Goal: Information Seeking & Learning: Check status

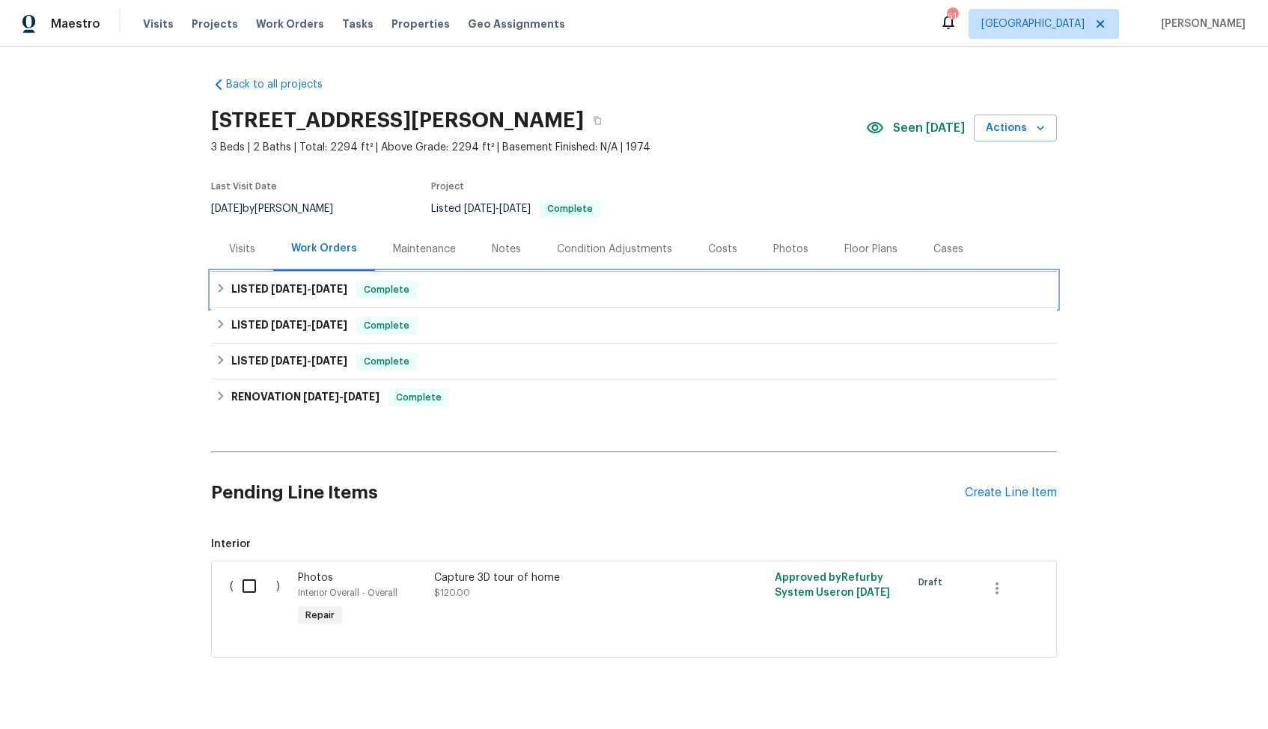
click at [456, 290] on div "LISTED [DATE] - [DATE] Complete" at bounding box center [634, 290] width 837 height 18
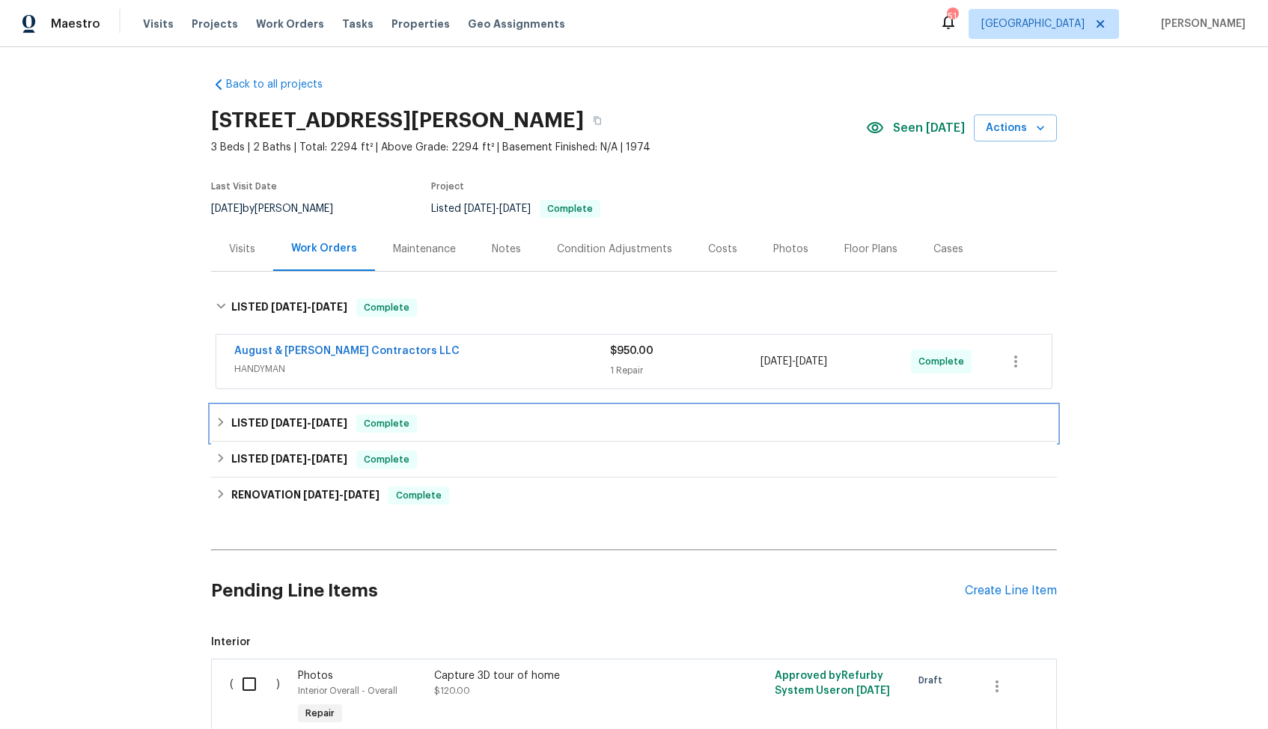
click at [444, 418] on div "LISTED [DATE] - [DATE] Complete" at bounding box center [634, 424] width 837 height 18
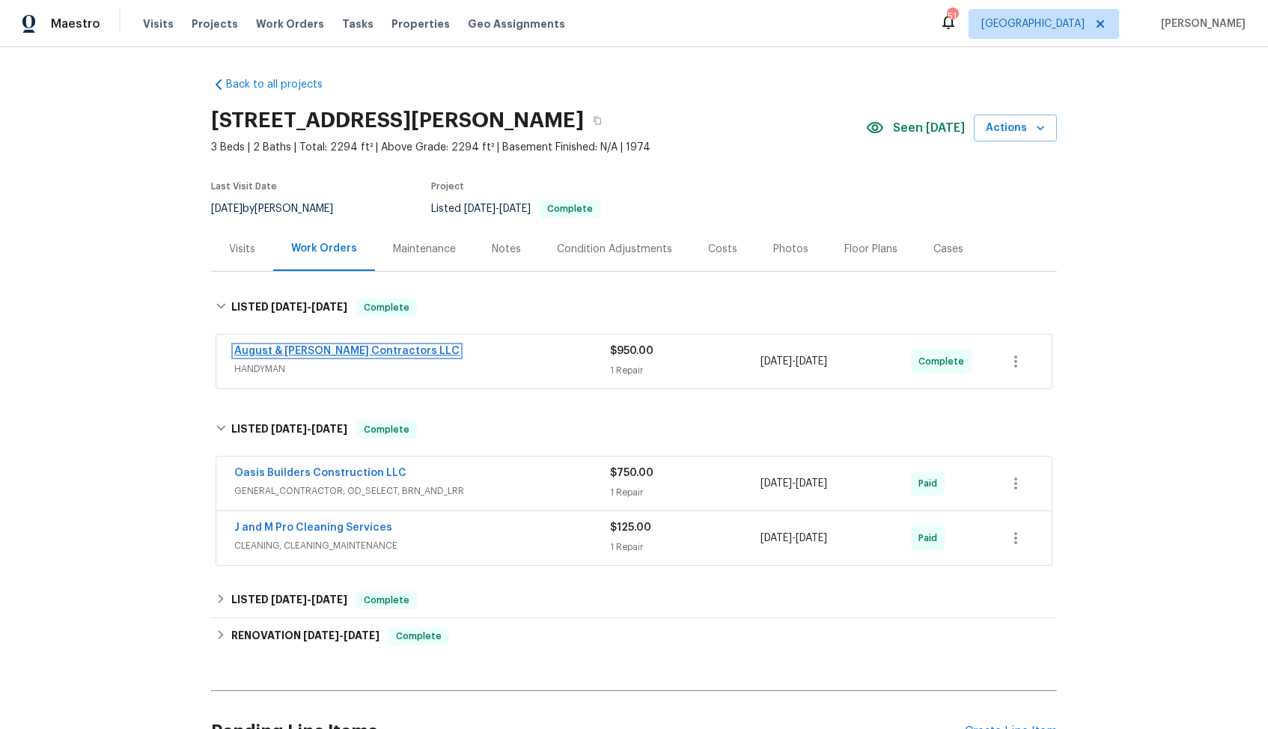
click at [292, 349] on link "August & [PERSON_NAME] Contractors LLC" at bounding box center [346, 351] width 225 height 10
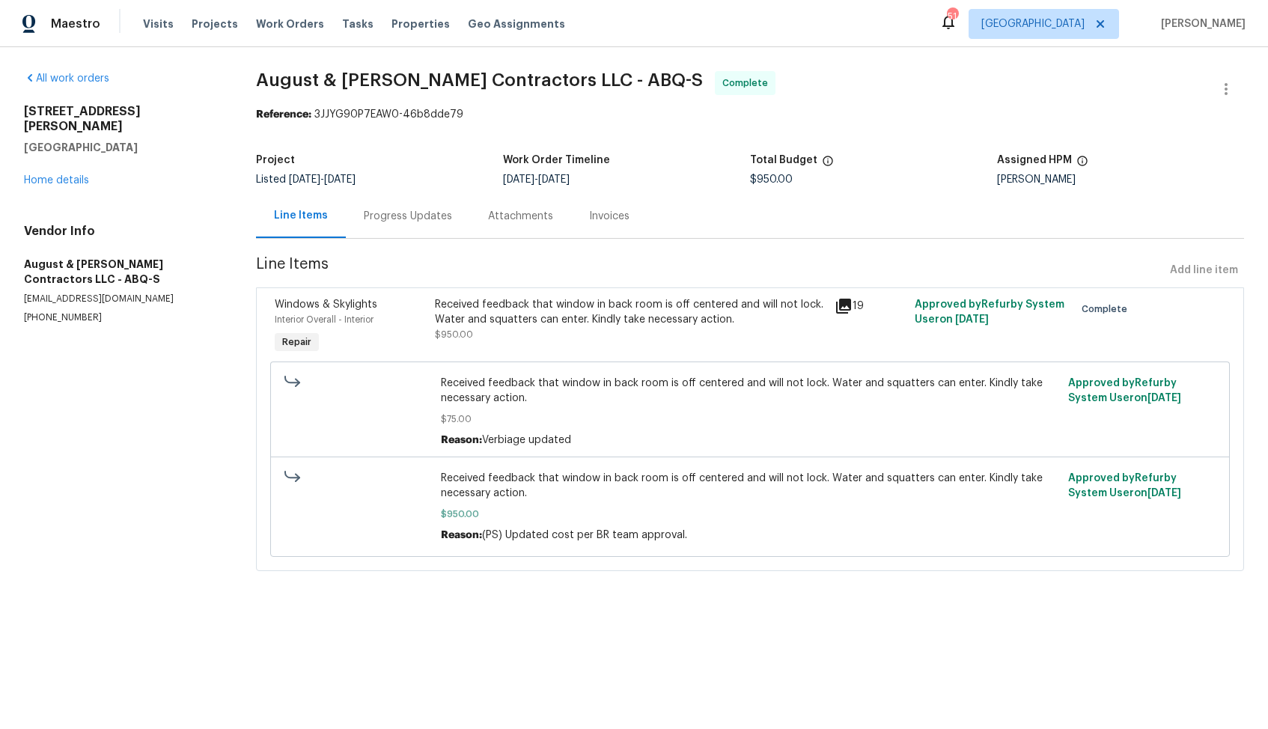
click at [549, 321] on div "Received feedback that window in back room is off centered and will not lock. W…" at bounding box center [630, 312] width 391 height 30
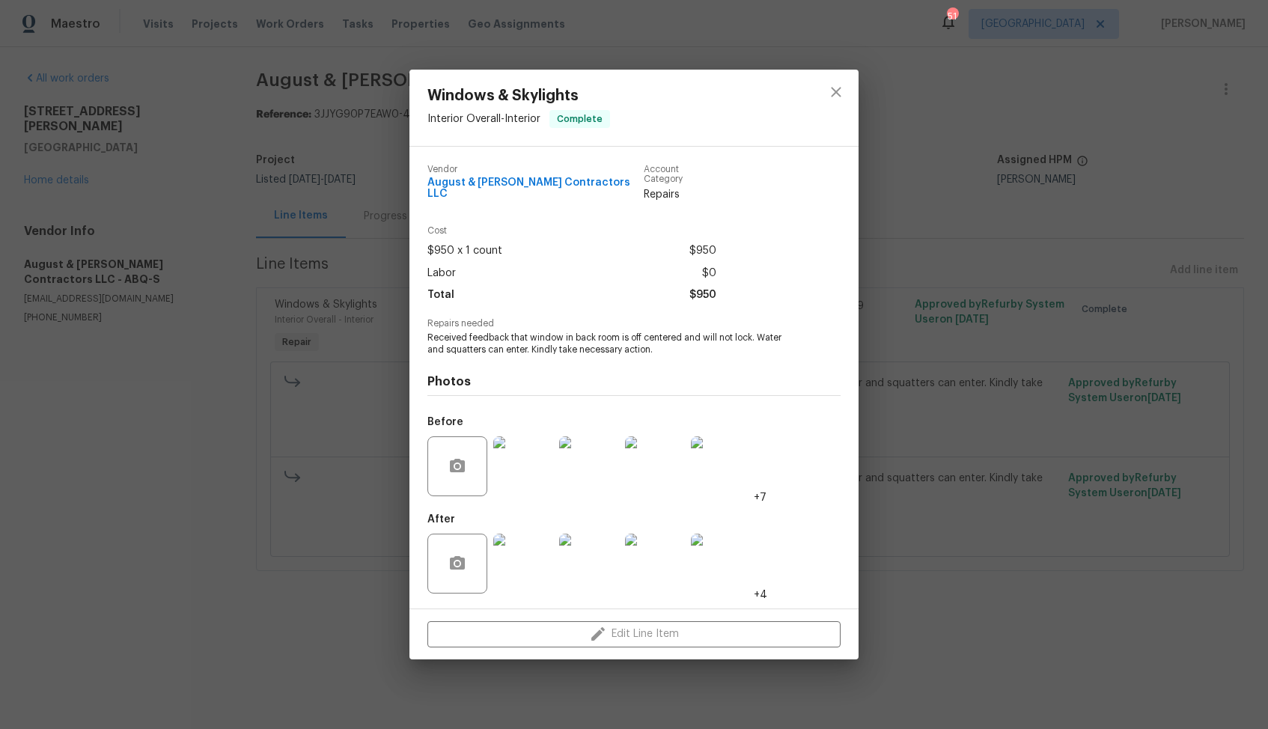
click at [522, 458] on img at bounding box center [523, 466] width 60 height 60
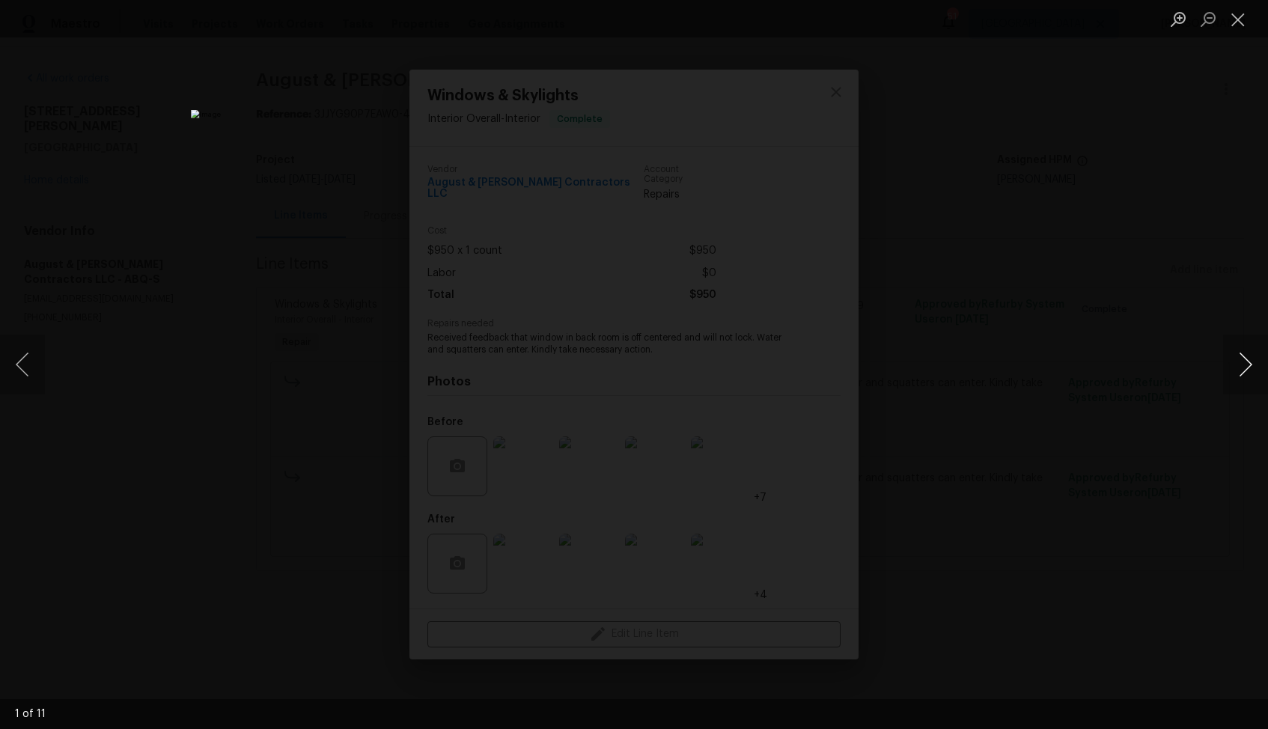
click at [1241, 374] on button "Next image" at bounding box center [1245, 364] width 45 height 60
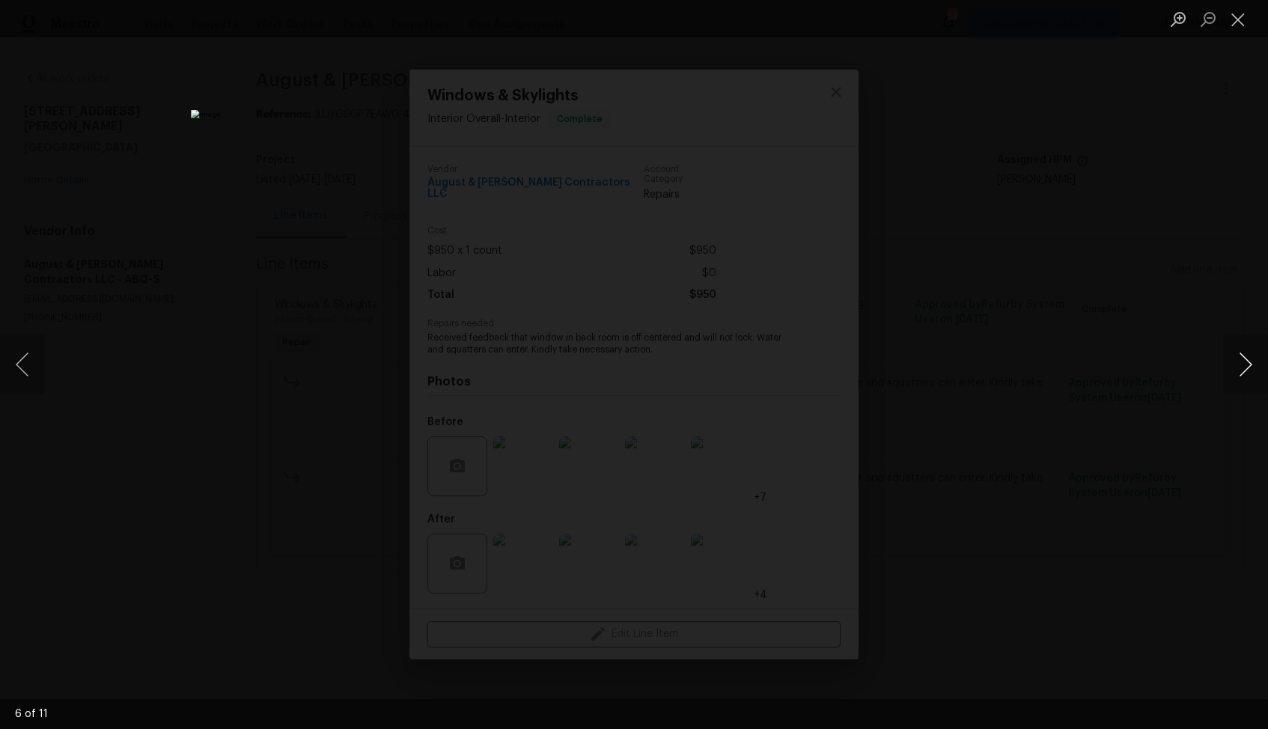
click at [1241, 374] on button "Next image" at bounding box center [1245, 364] width 45 height 60
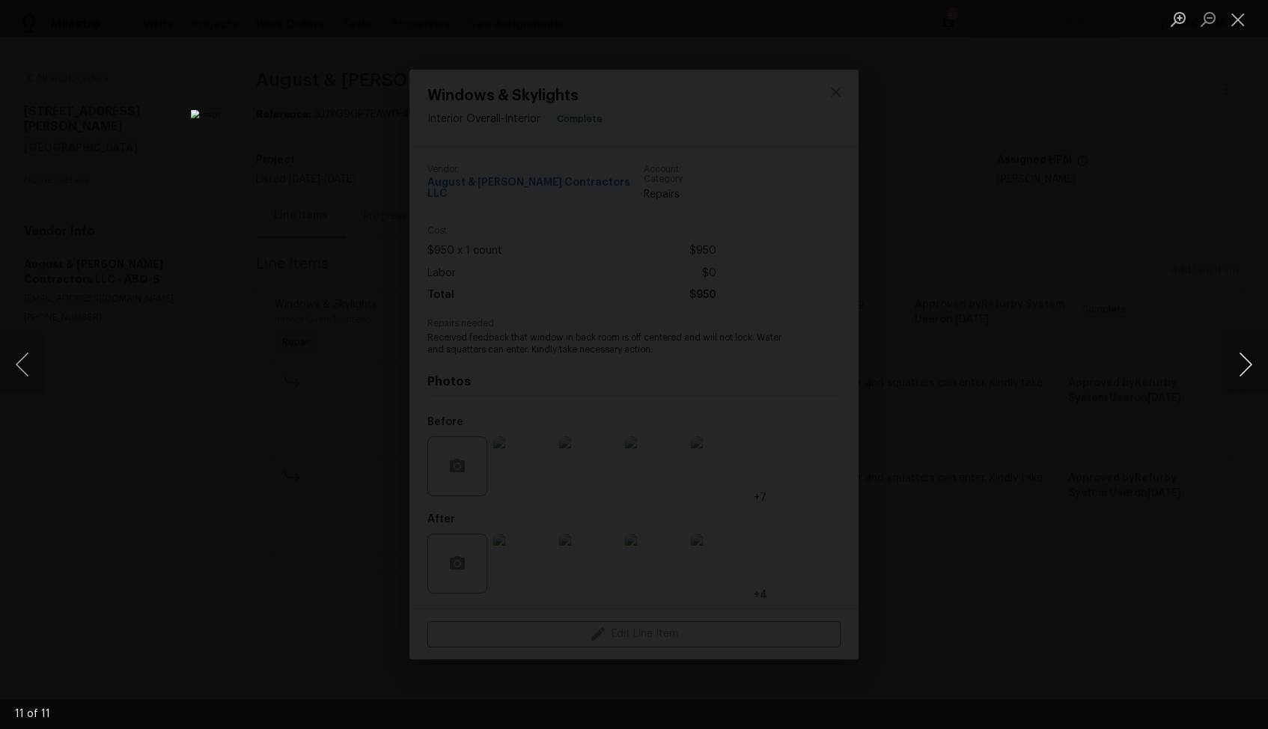
click at [1241, 374] on button "Next image" at bounding box center [1245, 364] width 45 height 60
click at [1151, 352] on div "Lightbox" at bounding box center [634, 364] width 1268 height 729
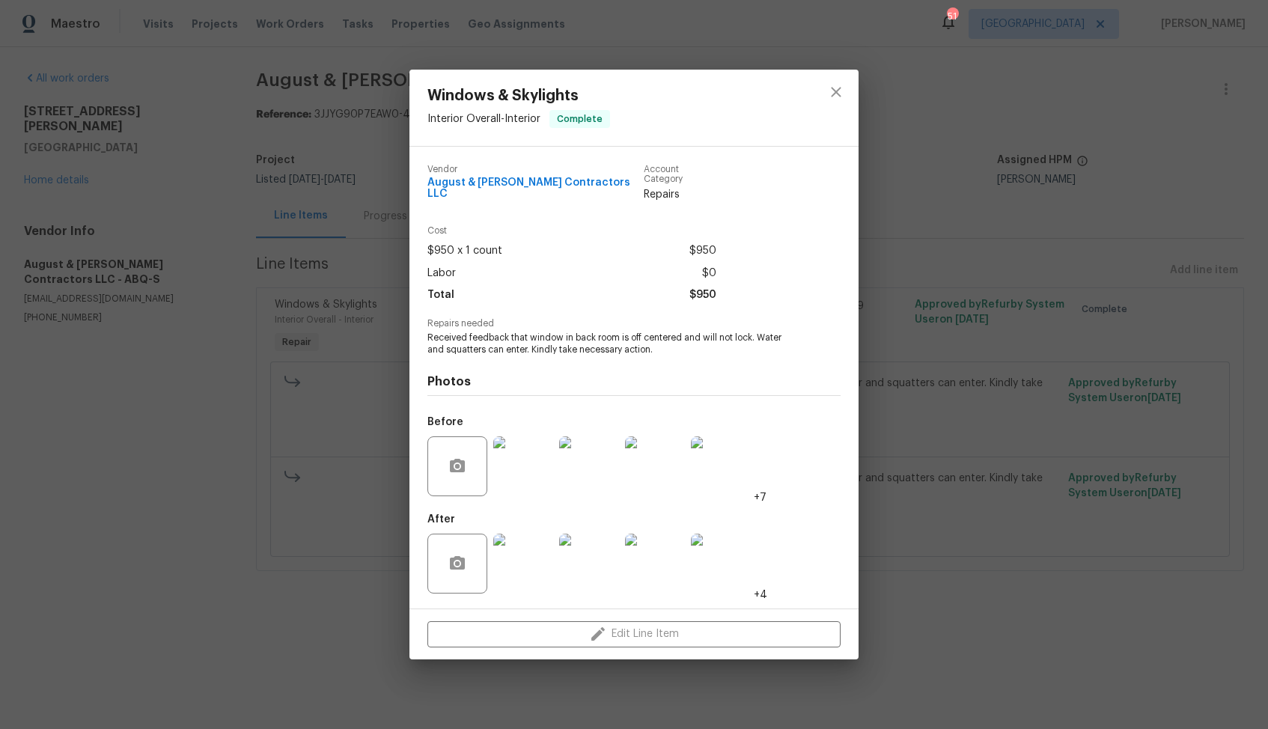
click at [526, 566] on img at bounding box center [523, 564] width 60 height 60
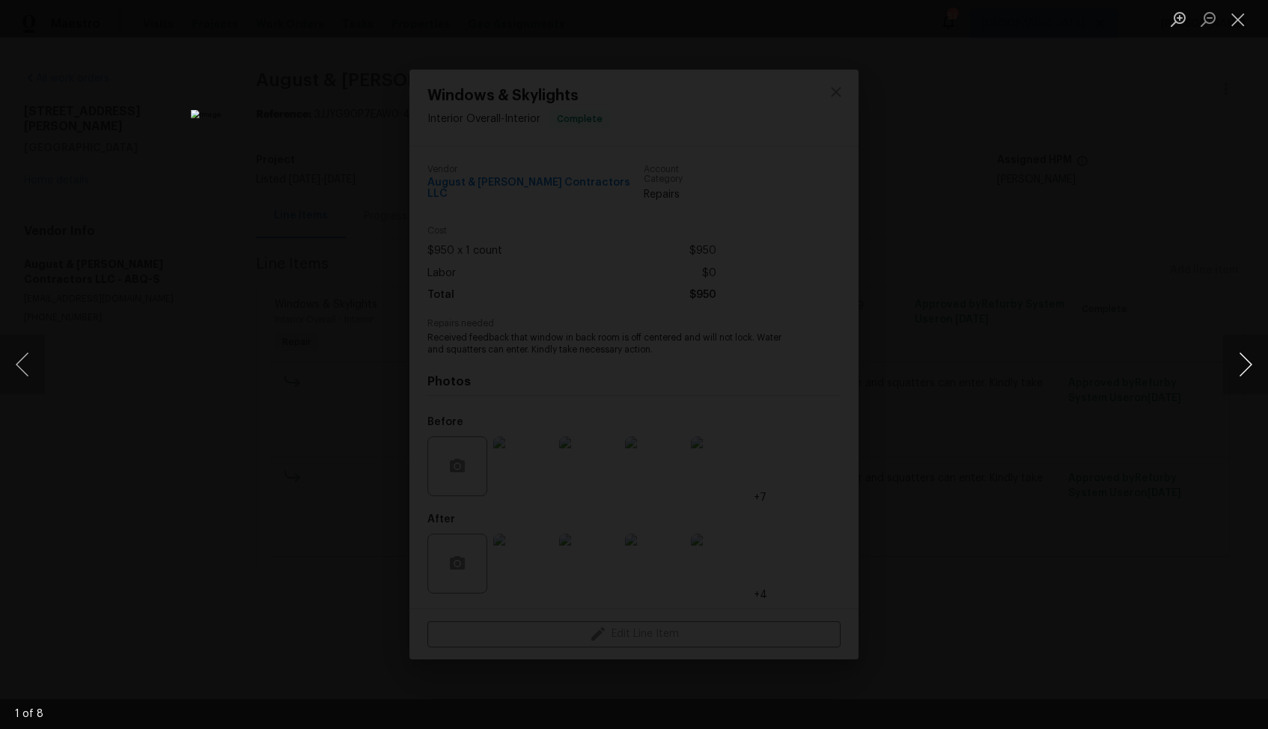
click at [1242, 380] on button "Next image" at bounding box center [1245, 364] width 45 height 60
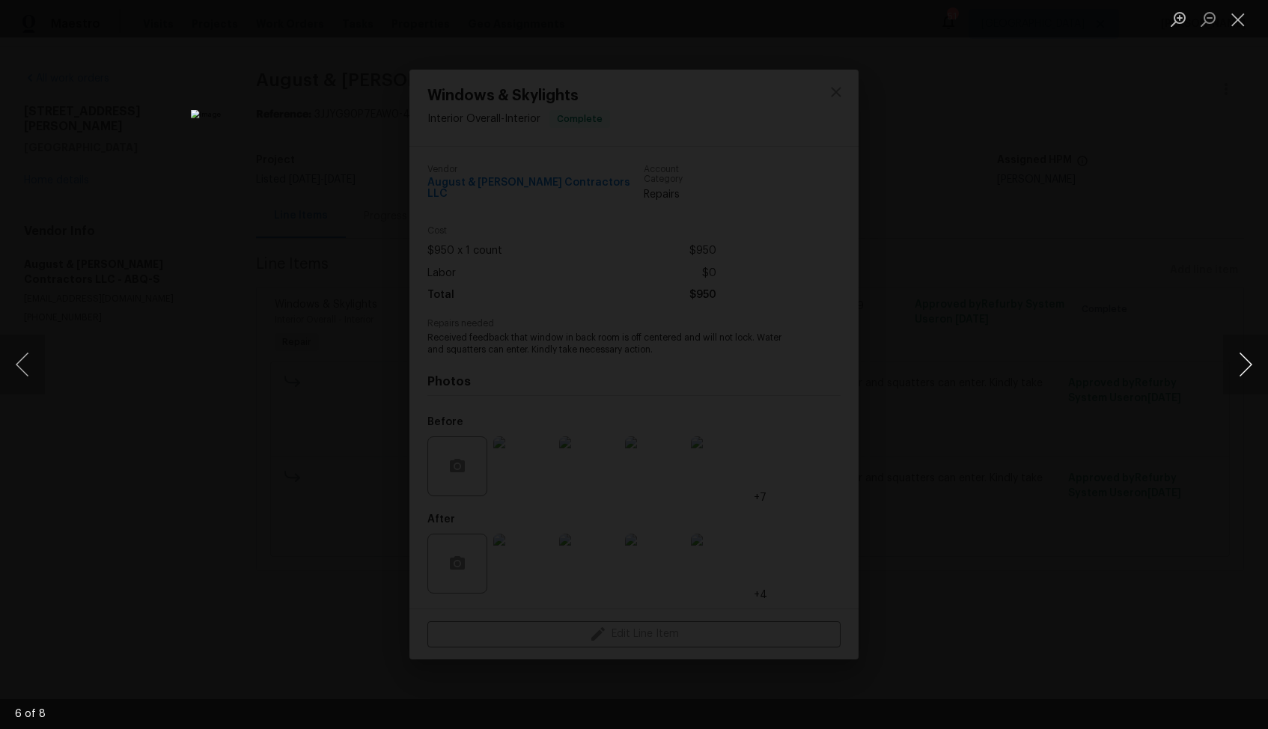
click at [1242, 380] on button "Next image" at bounding box center [1245, 364] width 45 height 60
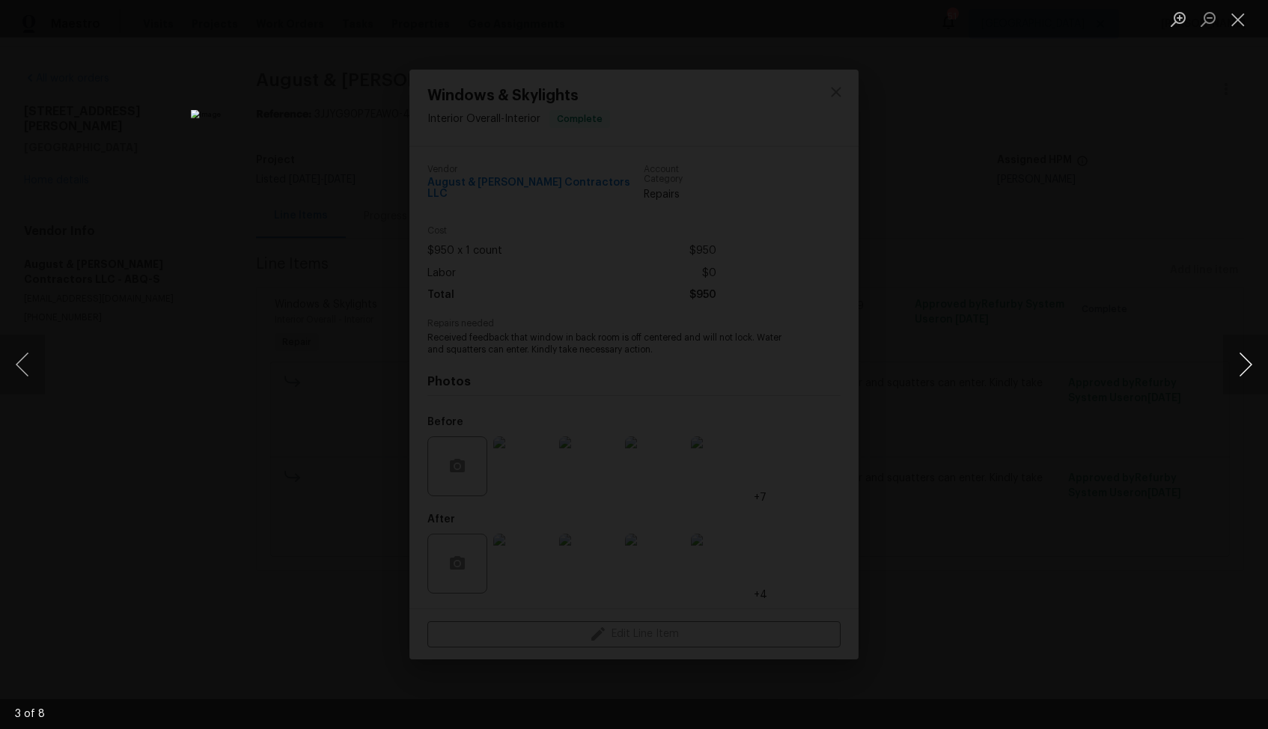
click at [1242, 380] on button "Next image" at bounding box center [1245, 364] width 45 height 60
click at [1105, 406] on div "Lightbox" at bounding box center [634, 364] width 1268 height 729
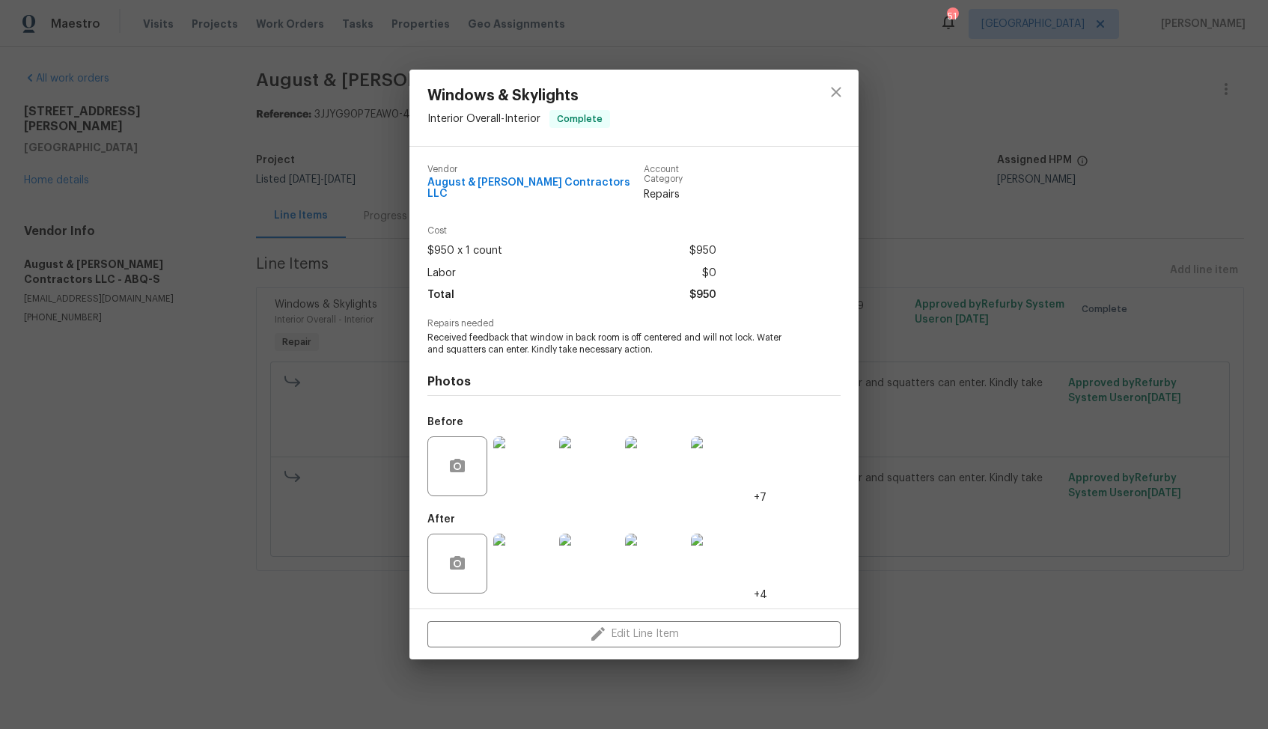
click at [925, 401] on div "Windows & Skylights Interior Overall - Interior Complete Vendor August & [PERSO…" at bounding box center [634, 364] width 1268 height 729
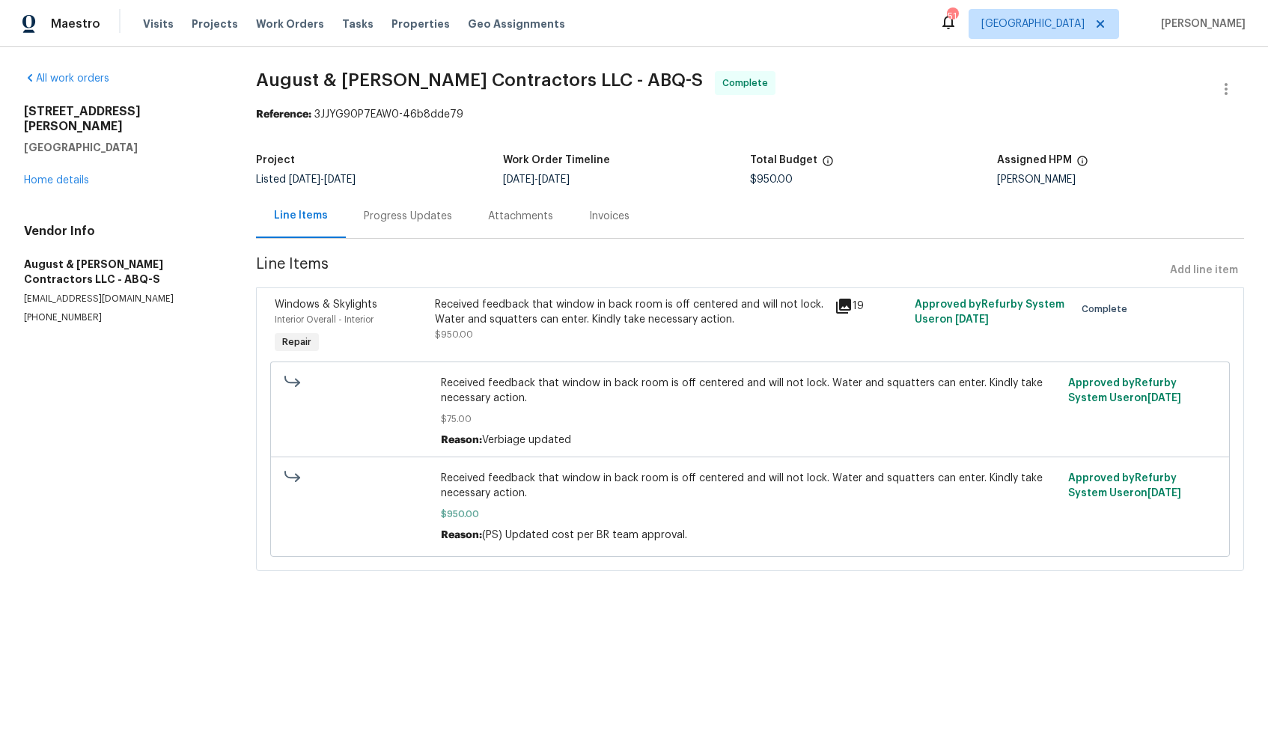
click at [376, 218] on div "Progress Updates" at bounding box center [408, 216] width 88 height 15
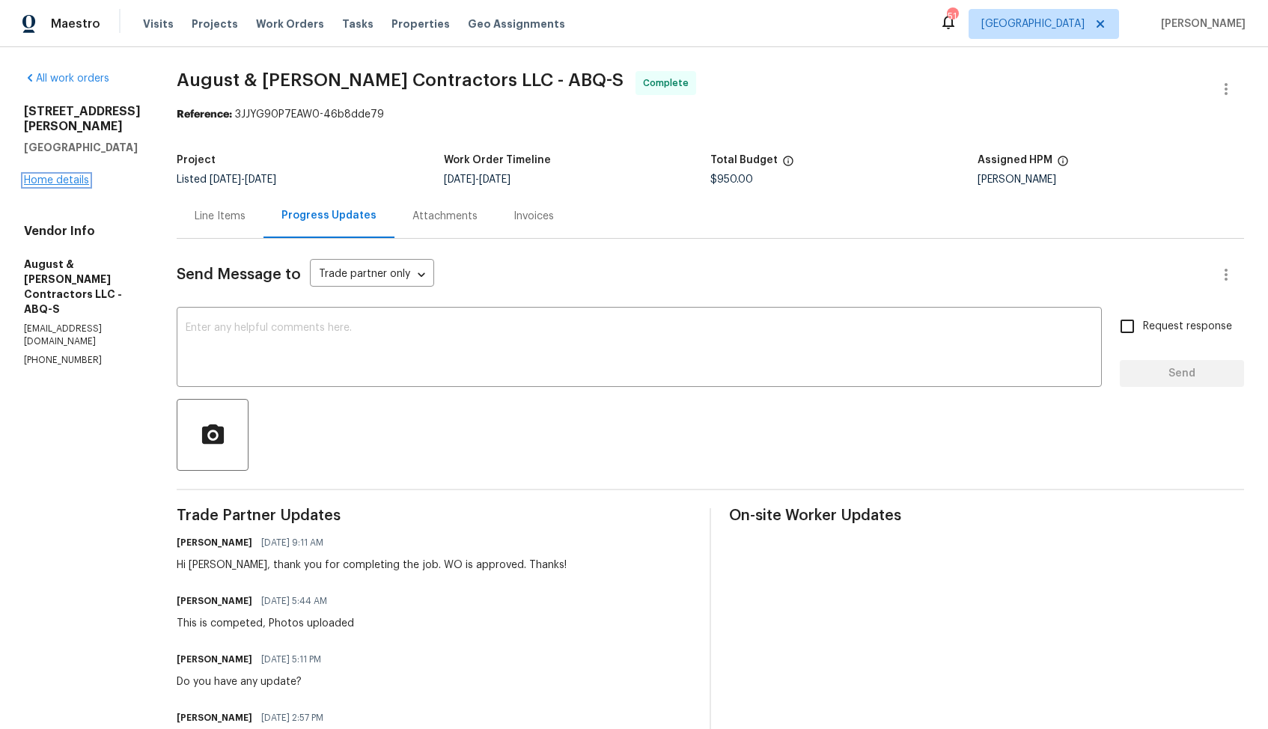
click at [64, 183] on link "Home details" at bounding box center [56, 180] width 65 height 10
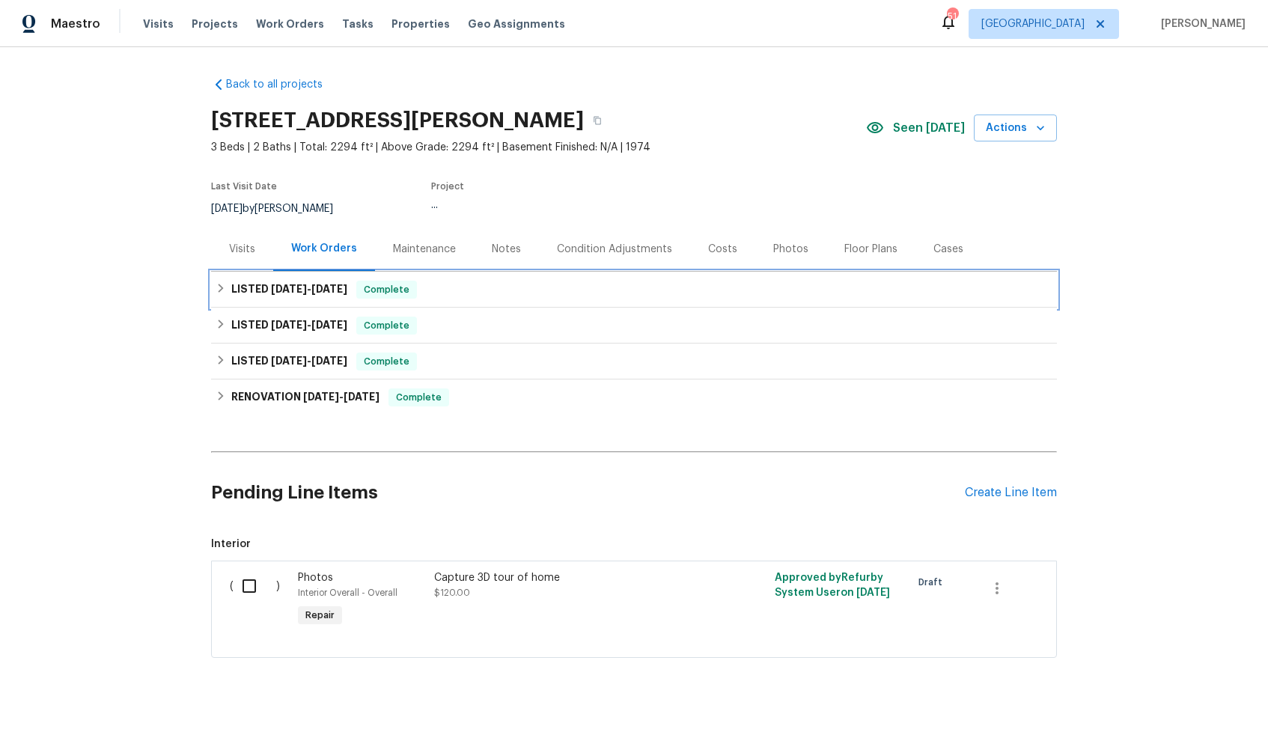
click at [415, 296] on span "Complete" at bounding box center [387, 289] width 58 height 15
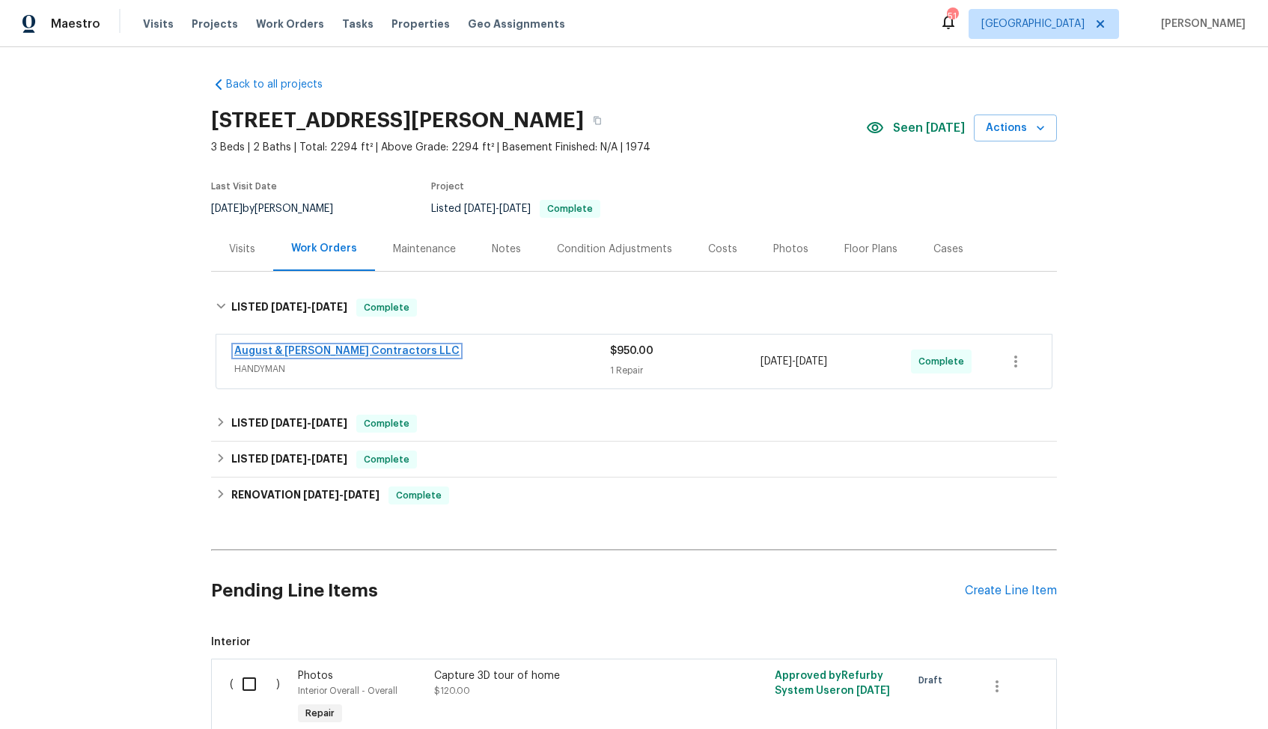
click at [379, 350] on link "August & [PERSON_NAME] Contractors LLC" at bounding box center [346, 351] width 225 height 10
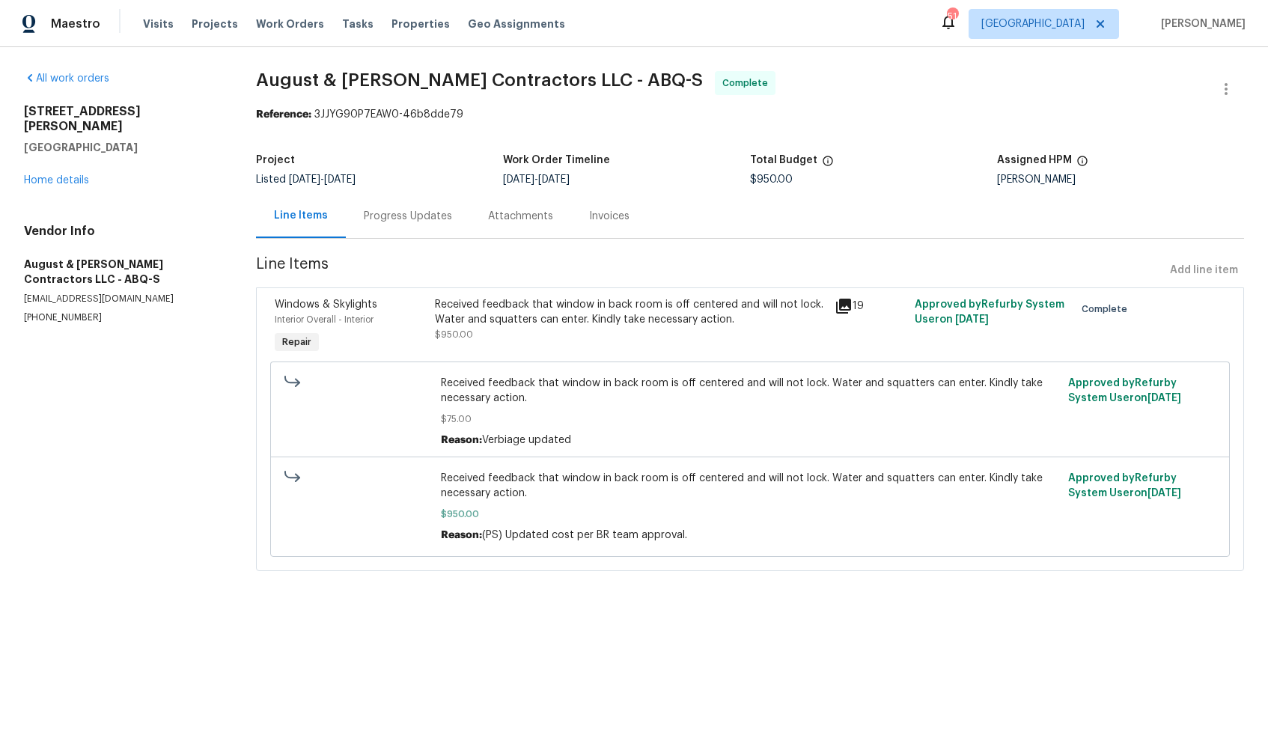
click at [420, 227] on div "Progress Updates" at bounding box center [408, 216] width 124 height 44
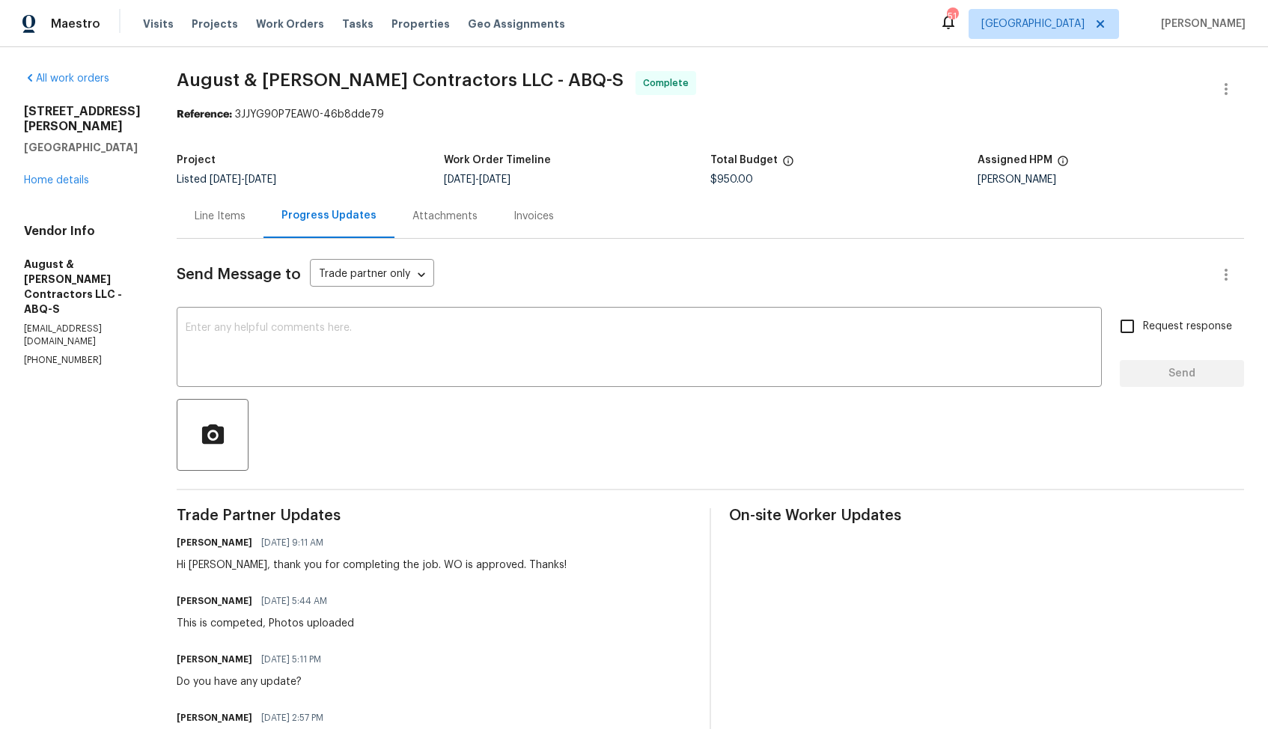
click at [220, 233] on div "Line Items" at bounding box center [220, 216] width 87 height 44
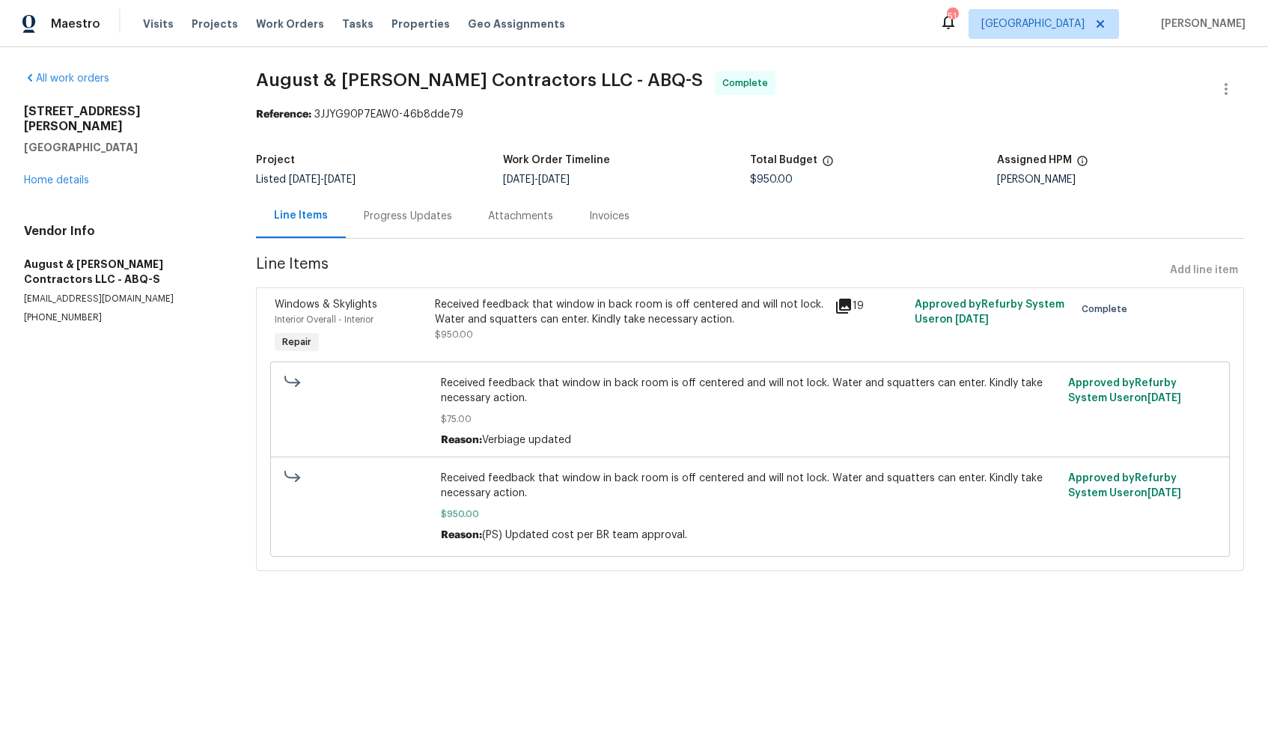
click at [402, 221] on div "Progress Updates" at bounding box center [408, 216] width 88 height 15
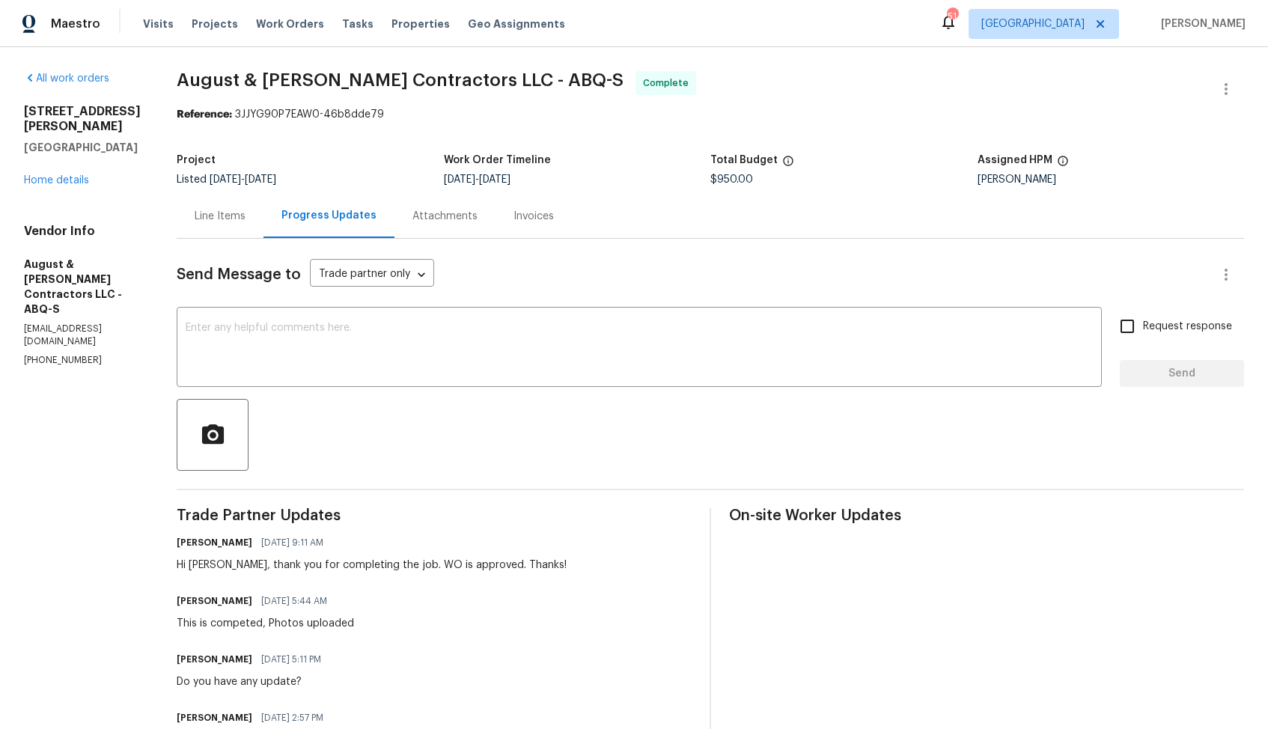
click at [207, 216] on div "Line Items" at bounding box center [220, 216] width 51 height 15
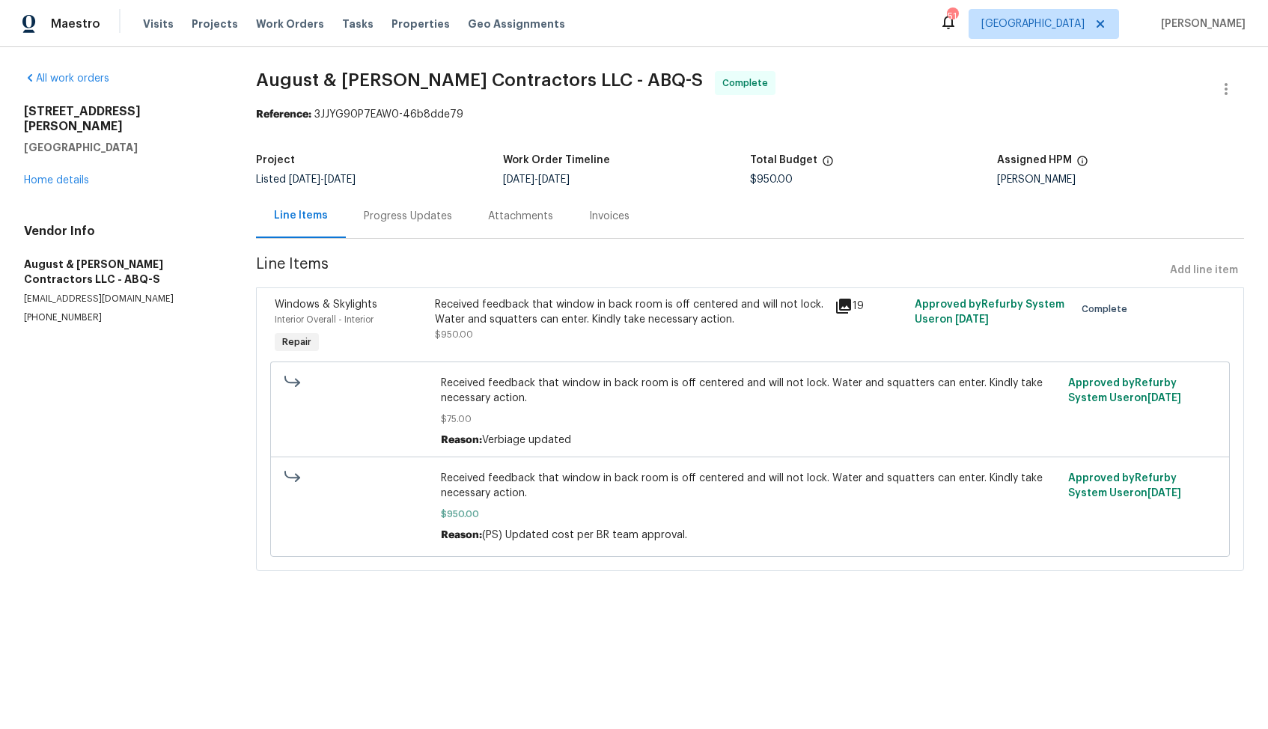
click at [595, 308] on div "Received feedback that window in back room is off centered and will not lock. W…" at bounding box center [630, 312] width 391 height 30
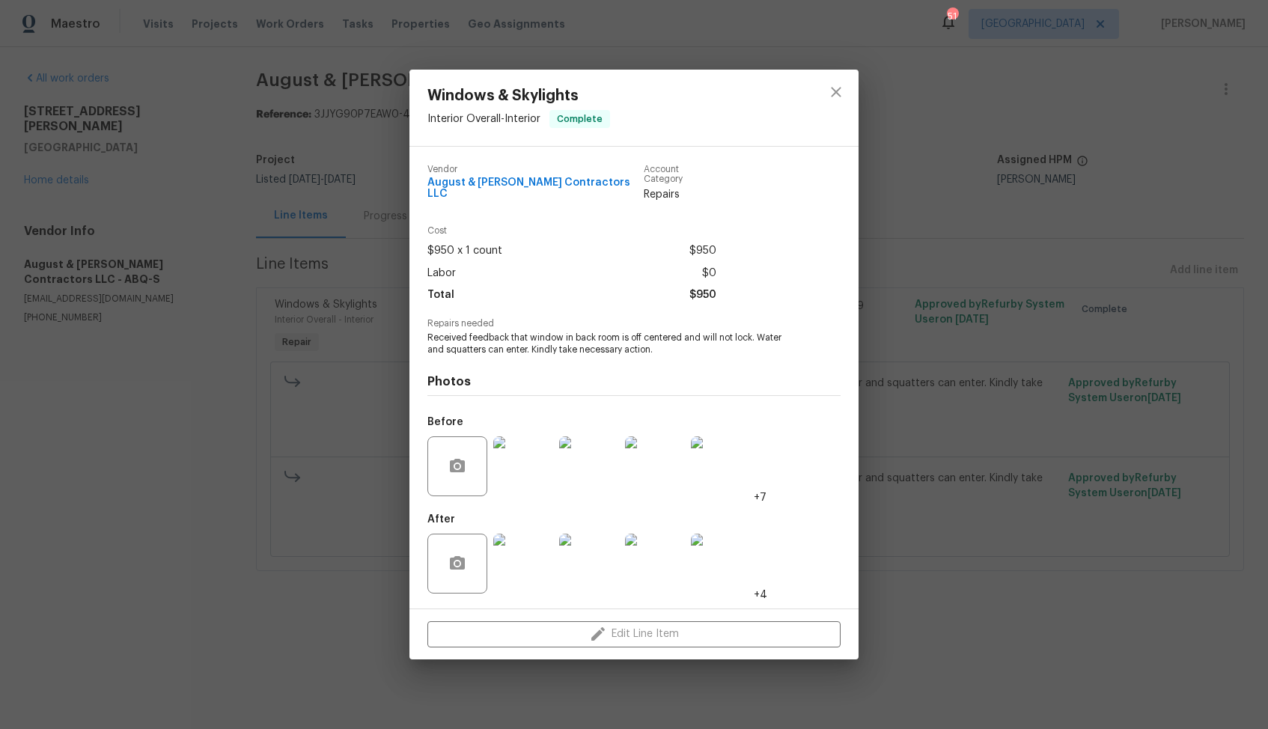
click at [539, 457] on img at bounding box center [523, 466] width 60 height 60
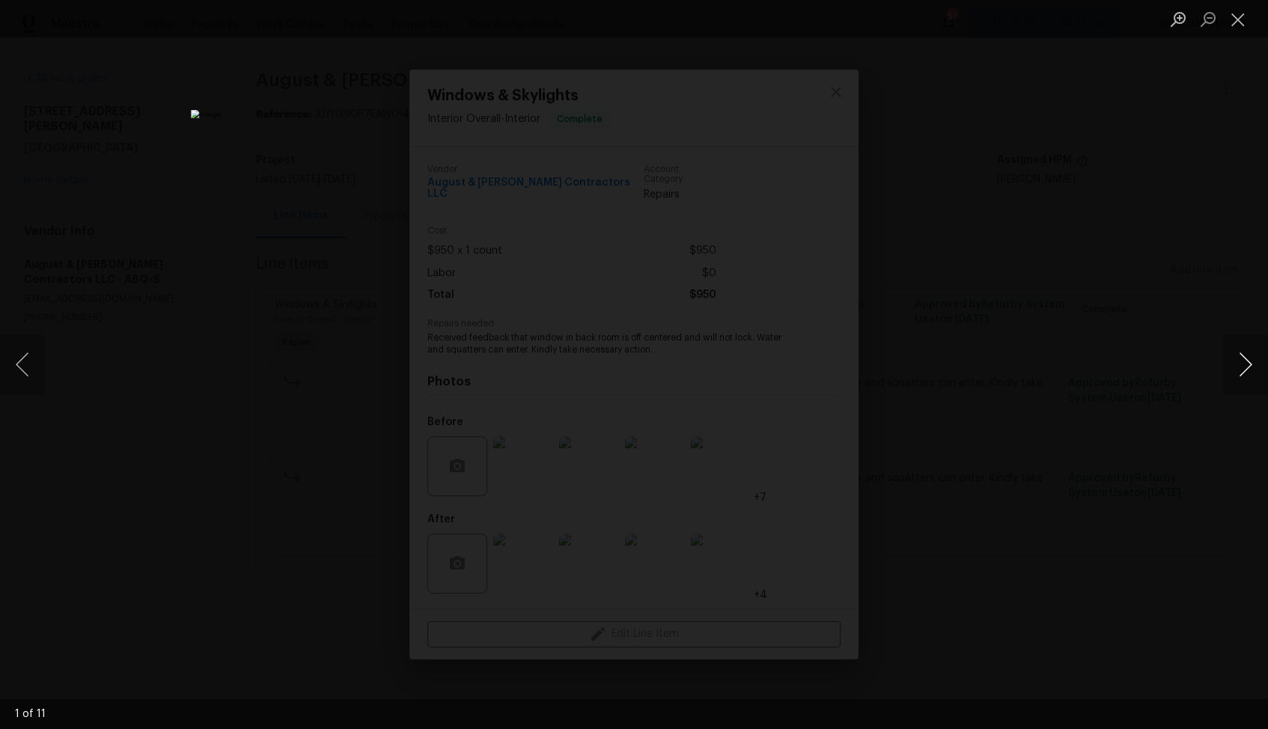
click at [1244, 370] on button "Next image" at bounding box center [1245, 364] width 45 height 60
click at [1248, 366] on button "Next image" at bounding box center [1245, 364] width 45 height 60
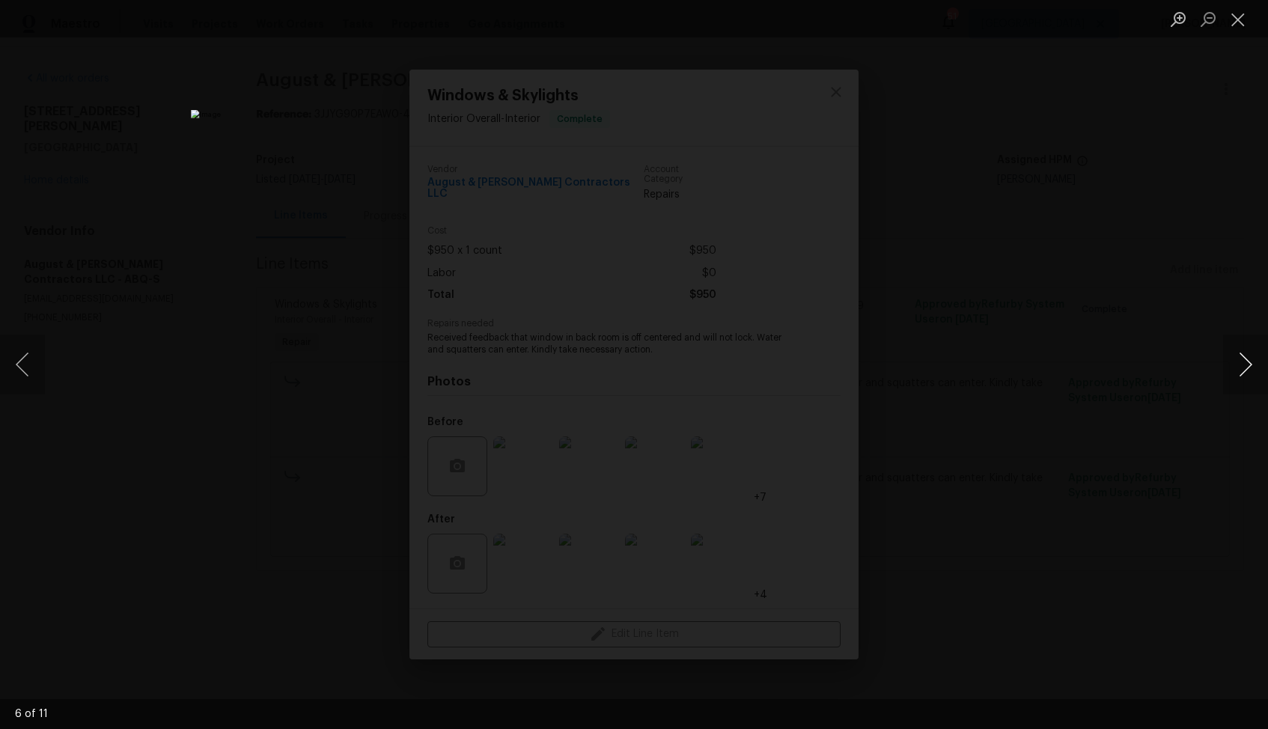
click at [1248, 366] on button "Next image" at bounding box center [1245, 364] width 45 height 60
click at [1249, 370] on button "Next image" at bounding box center [1245, 364] width 45 height 60
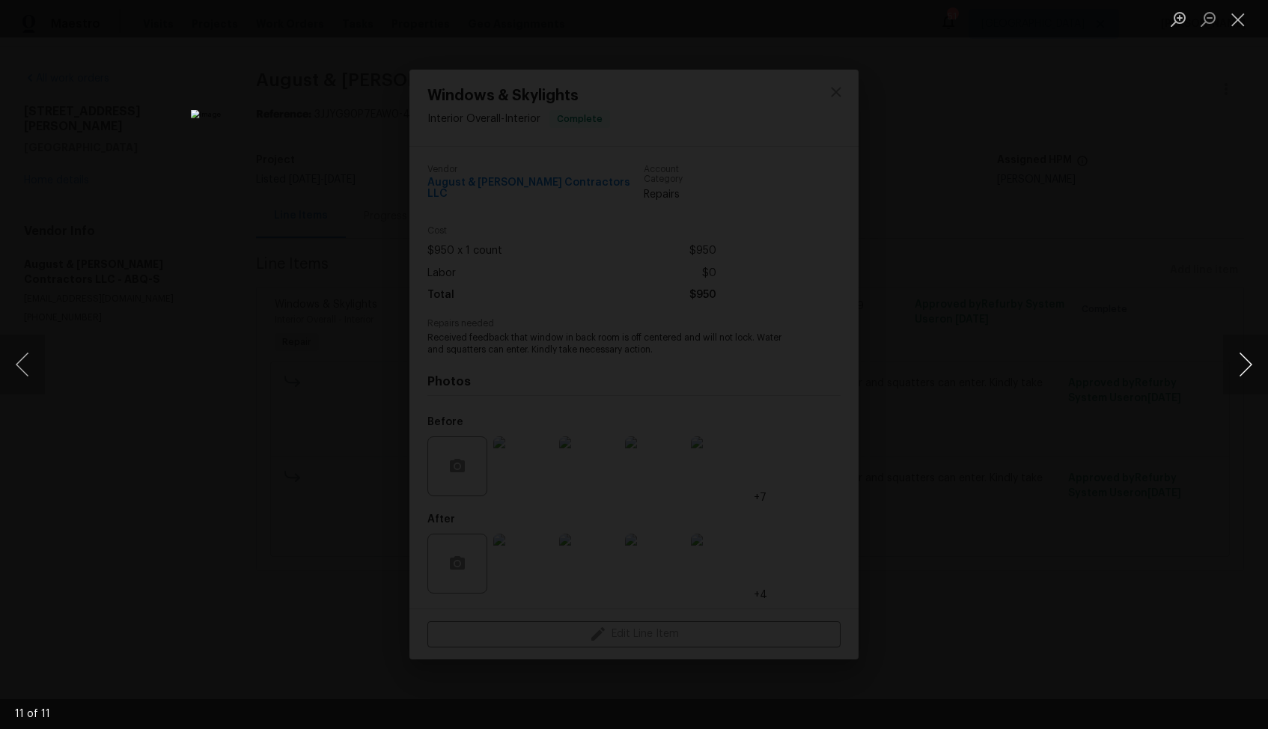
click at [1249, 370] on button "Next image" at bounding box center [1245, 364] width 45 height 60
click at [1167, 376] on div "Lightbox" at bounding box center [634, 364] width 1268 height 729
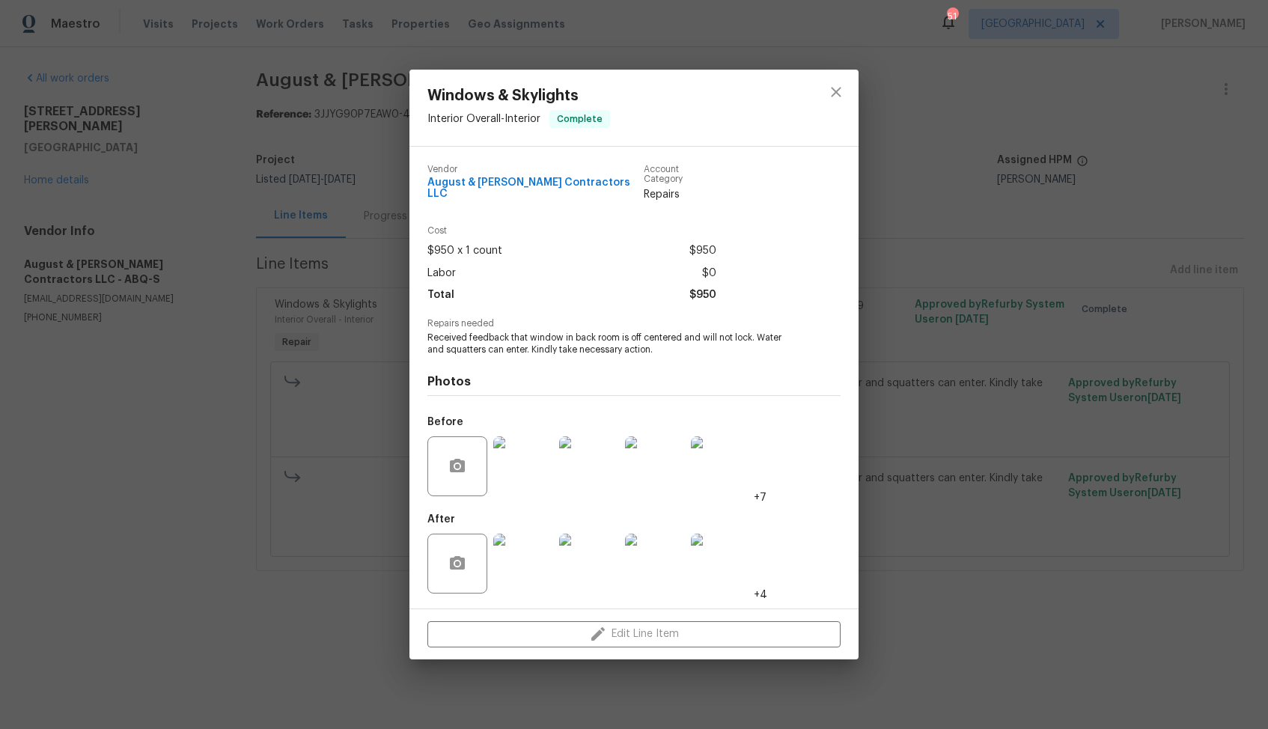
click at [516, 567] on img at bounding box center [523, 564] width 60 height 60
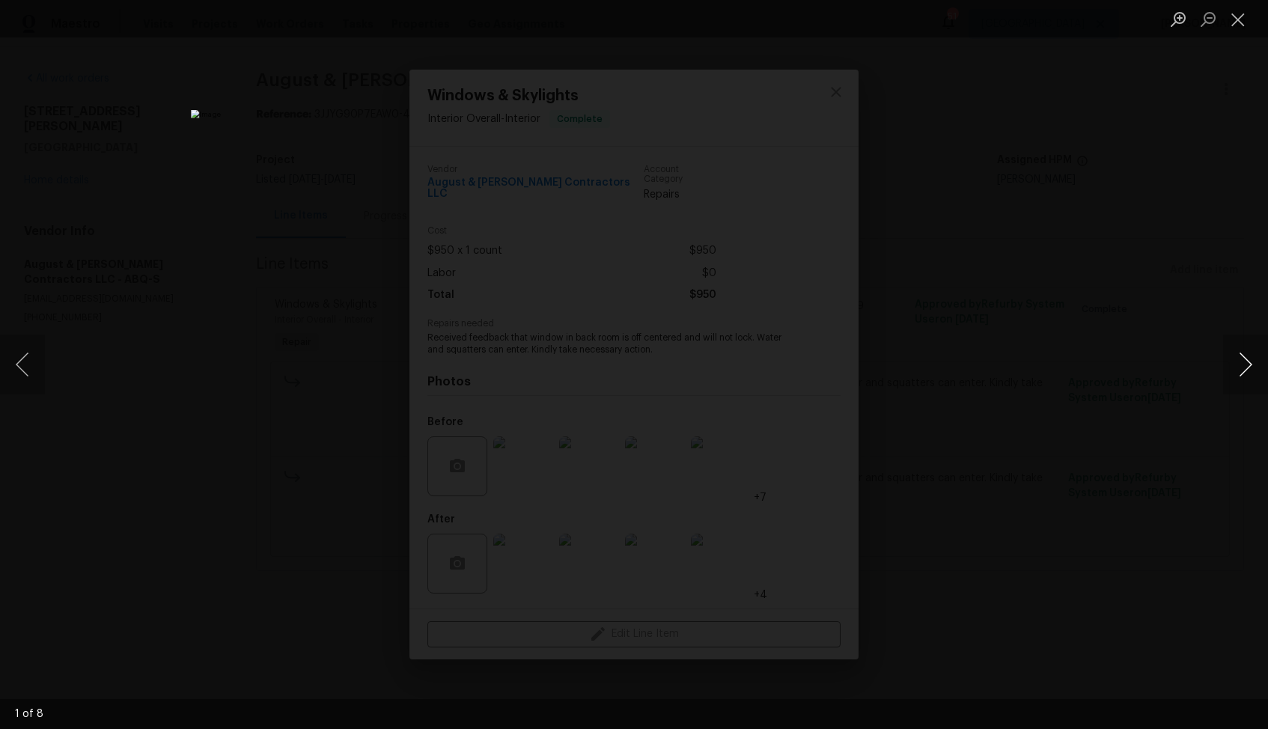
click at [1249, 368] on button "Next image" at bounding box center [1245, 364] width 45 height 60
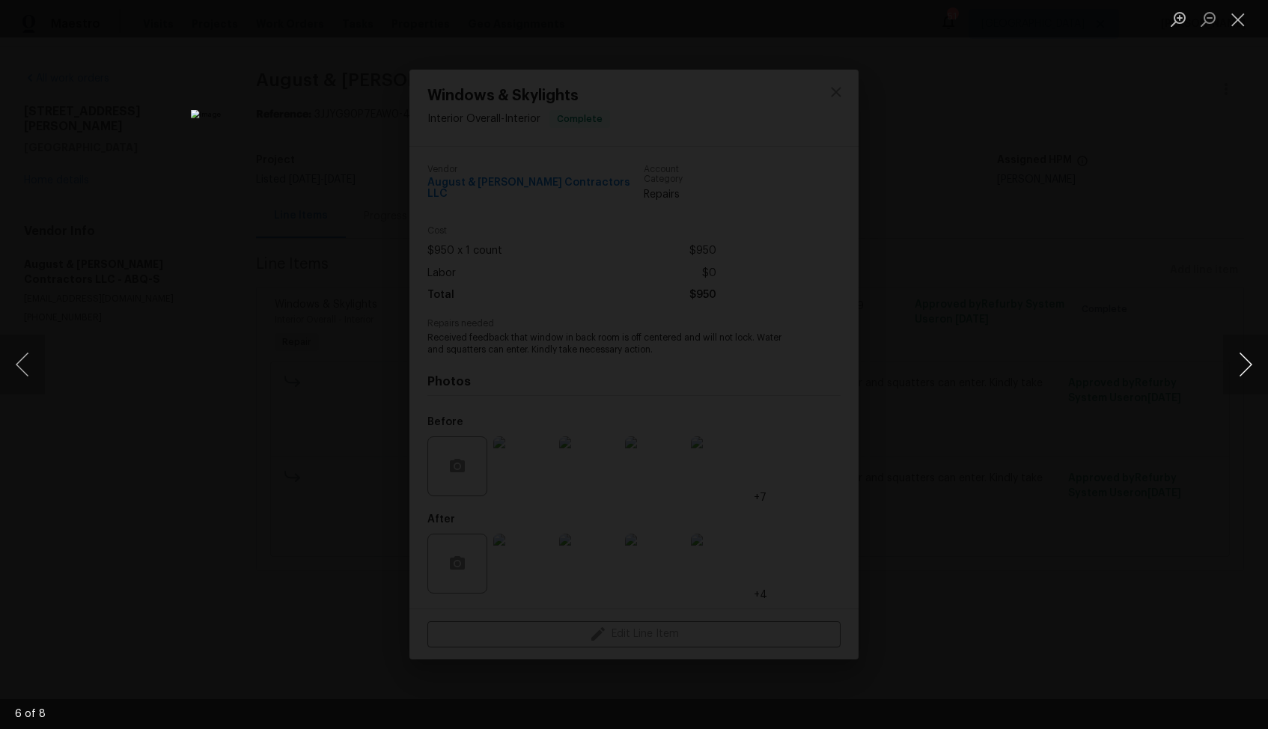
click at [1249, 368] on button "Next image" at bounding box center [1245, 364] width 45 height 60
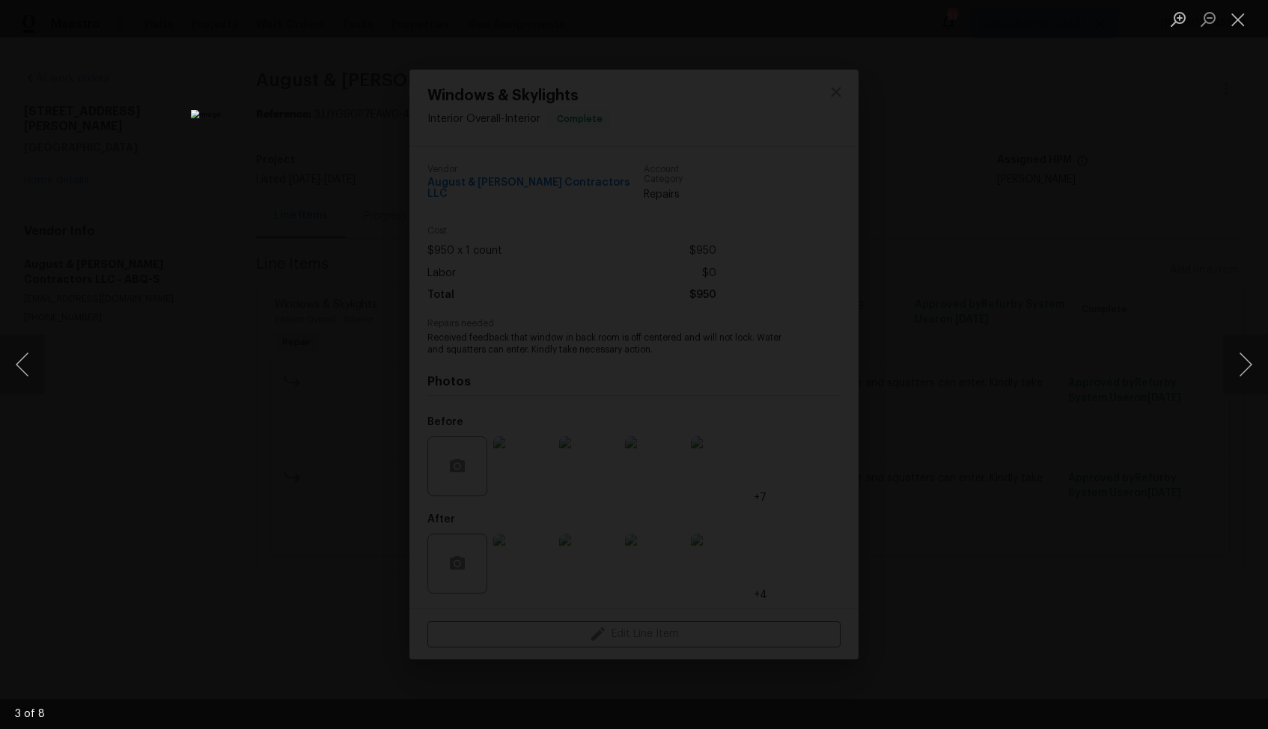
click at [1088, 376] on div "Lightbox" at bounding box center [634, 364] width 1268 height 729
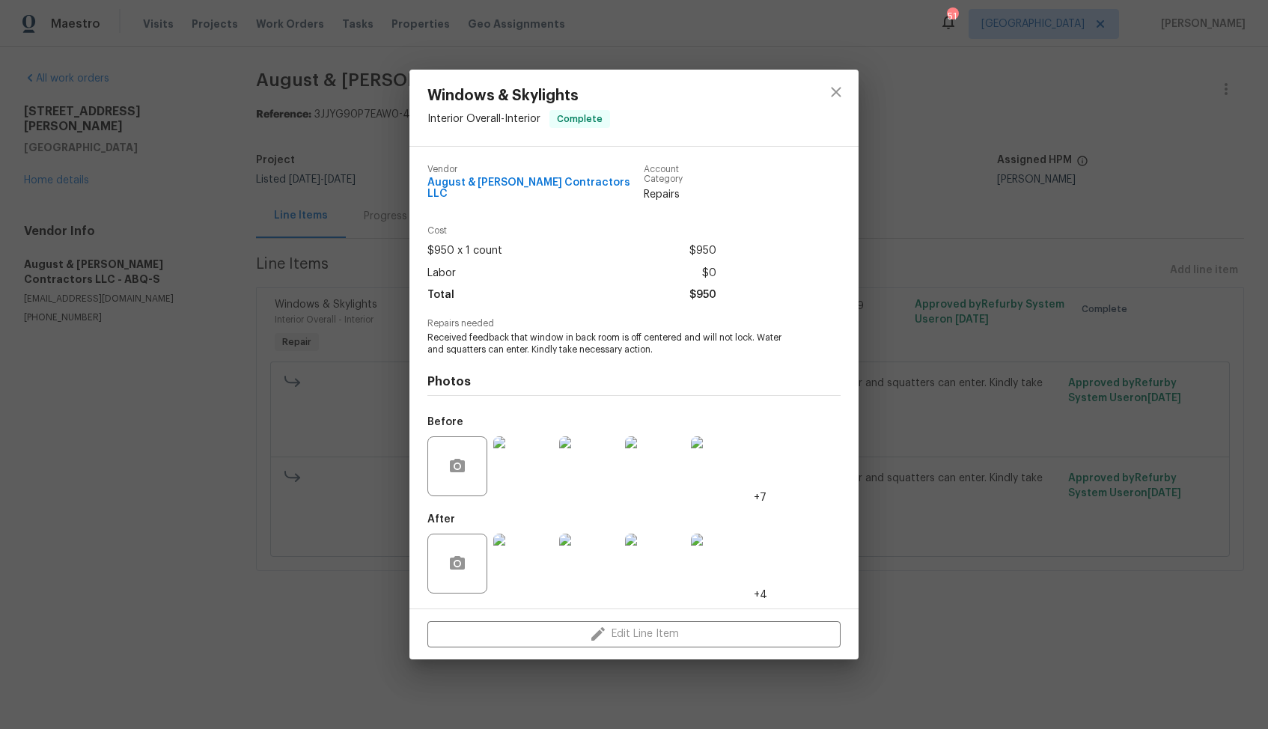
click at [1088, 376] on div "Windows & Skylights Interior Overall - Interior Complete Vendor August & [PERSO…" at bounding box center [634, 364] width 1268 height 729
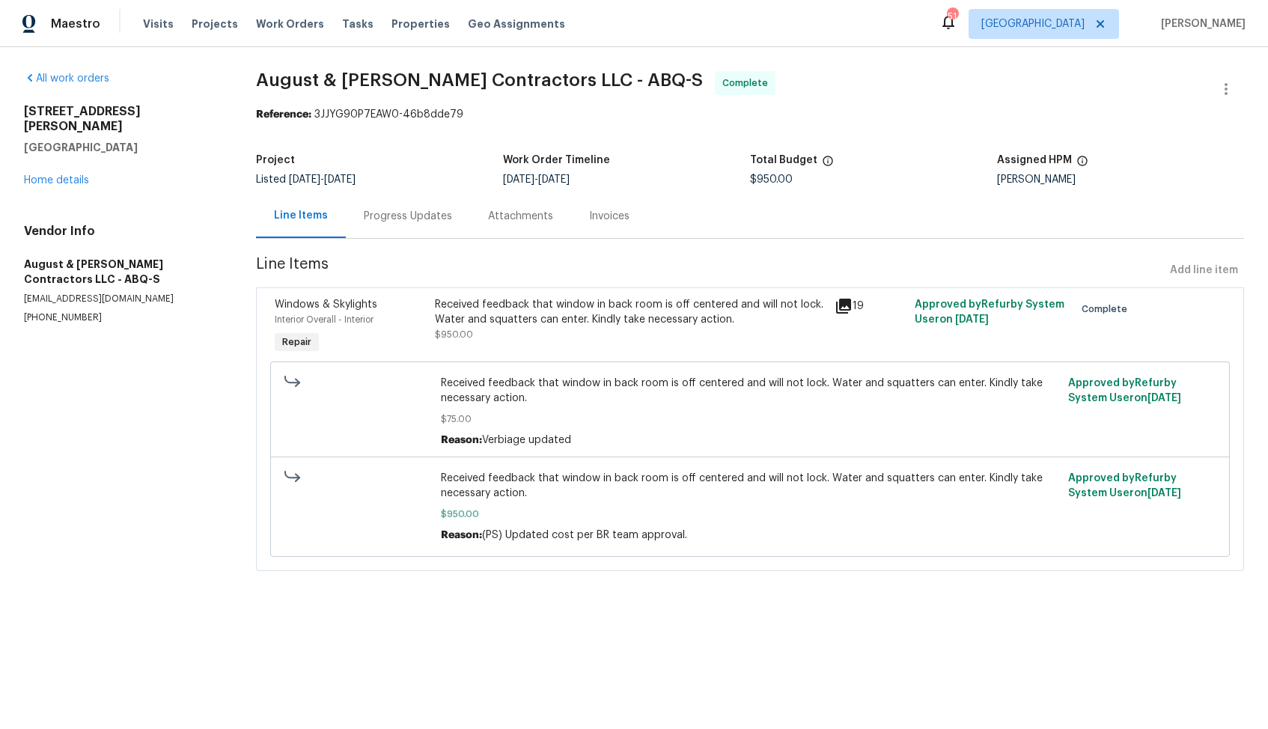
click at [395, 219] on div "Progress Updates" at bounding box center [408, 216] width 88 height 15
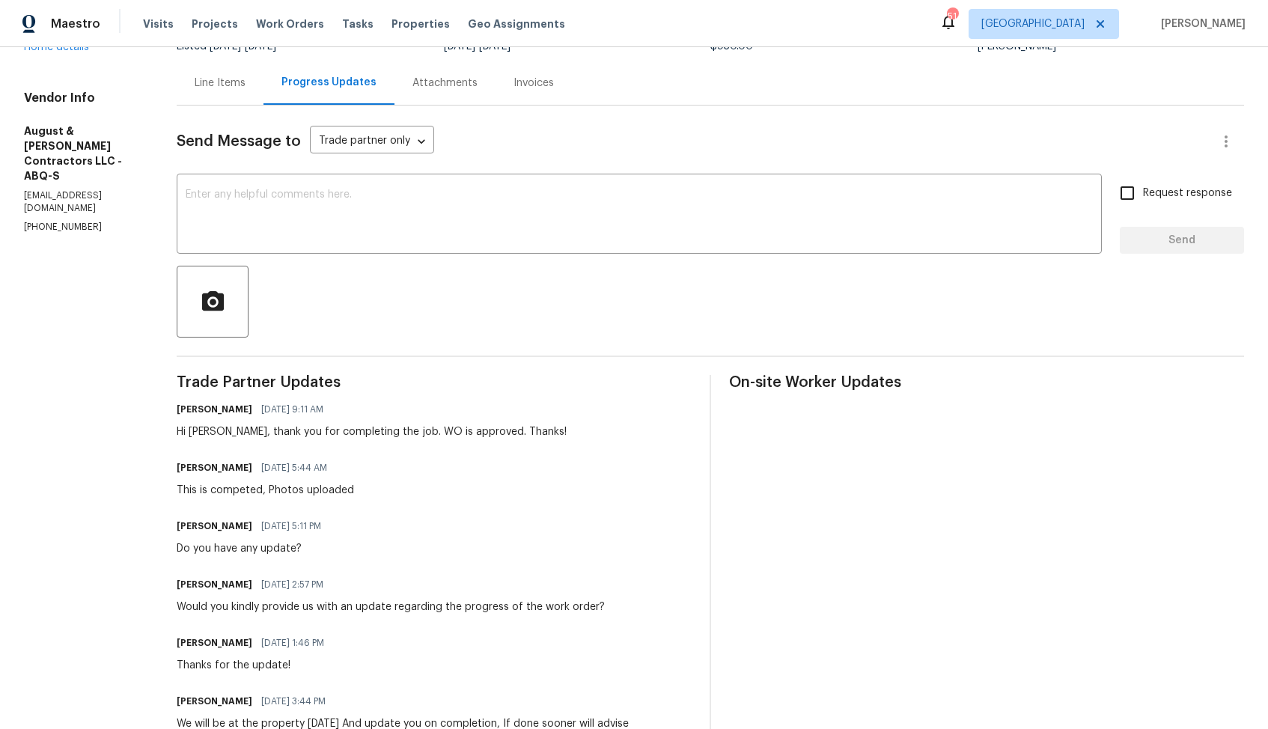
scroll to position [68, 0]
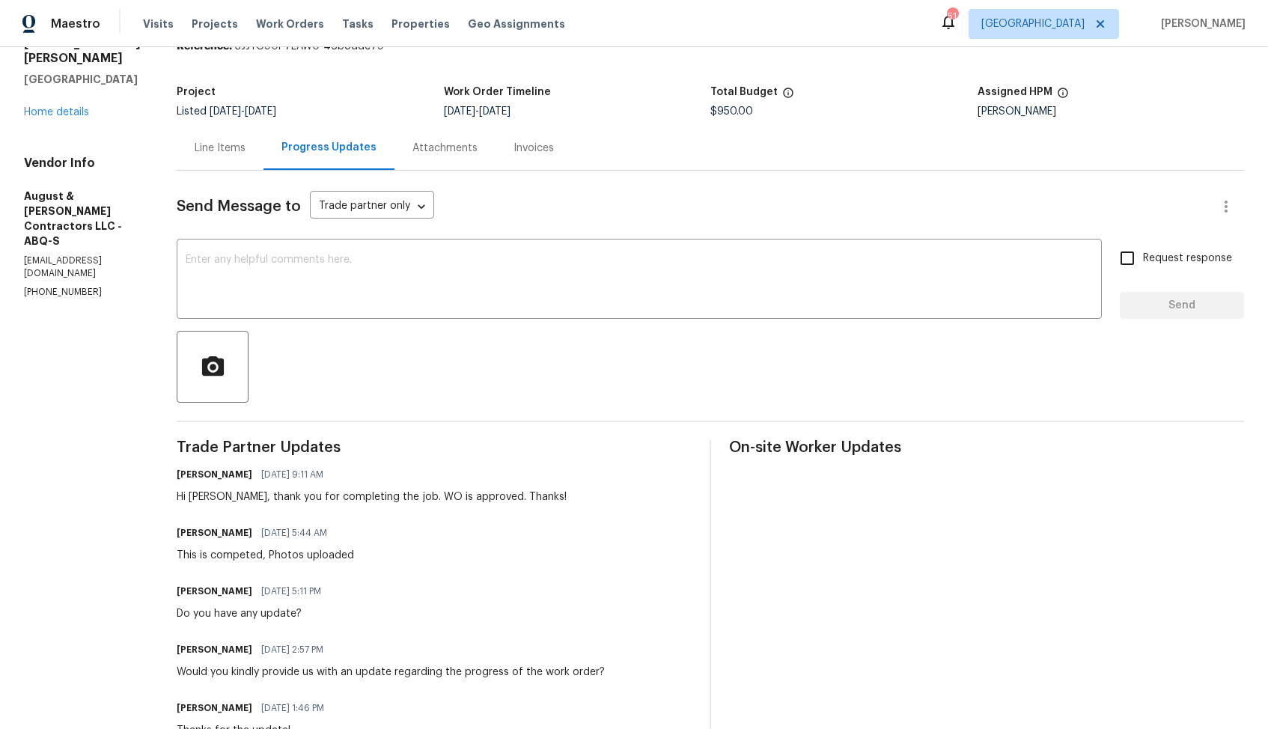
click at [236, 150] on div "Line Items" at bounding box center [220, 148] width 51 height 15
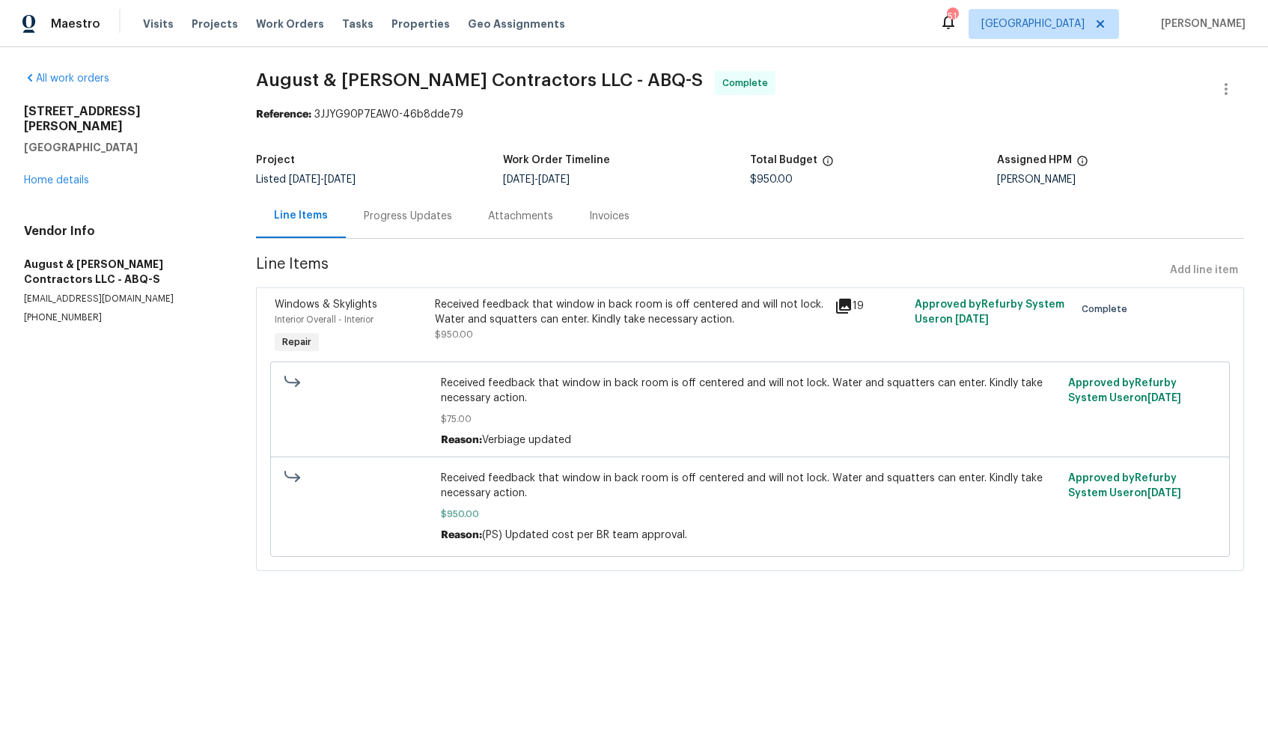
click at [554, 313] on div "Received feedback that window in back room is off centered and will not lock. W…" at bounding box center [630, 312] width 391 height 30
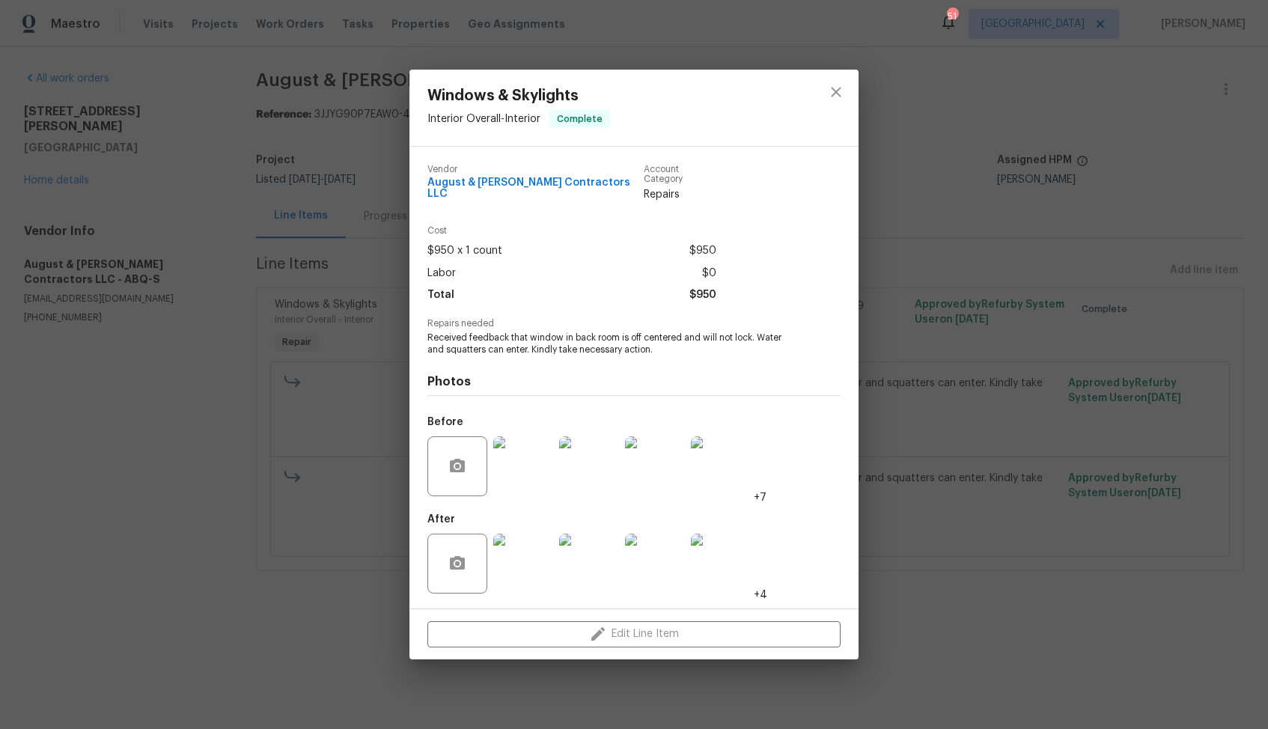
click at [528, 486] on img at bounding box center [523, 466] width 60 height 60
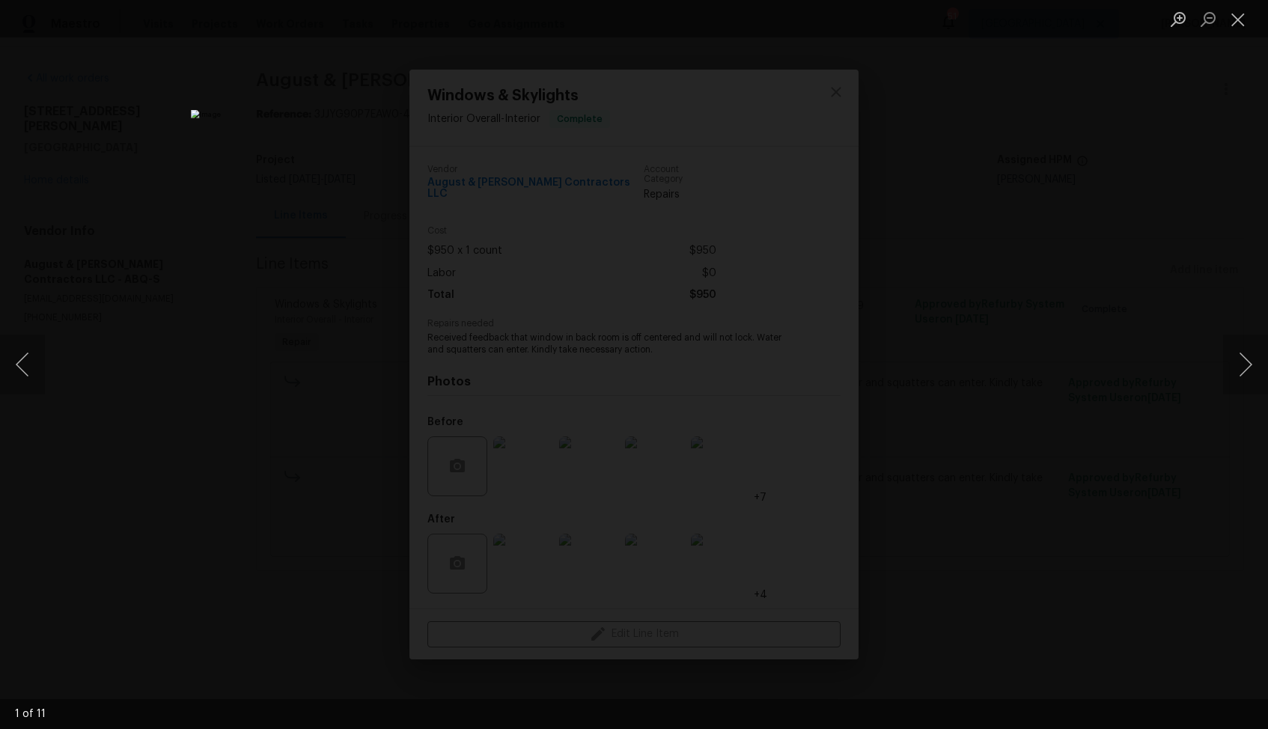
click at [1113, 345] on div "Lightbox" at bounding box center [634, 364] width 1268 height 729
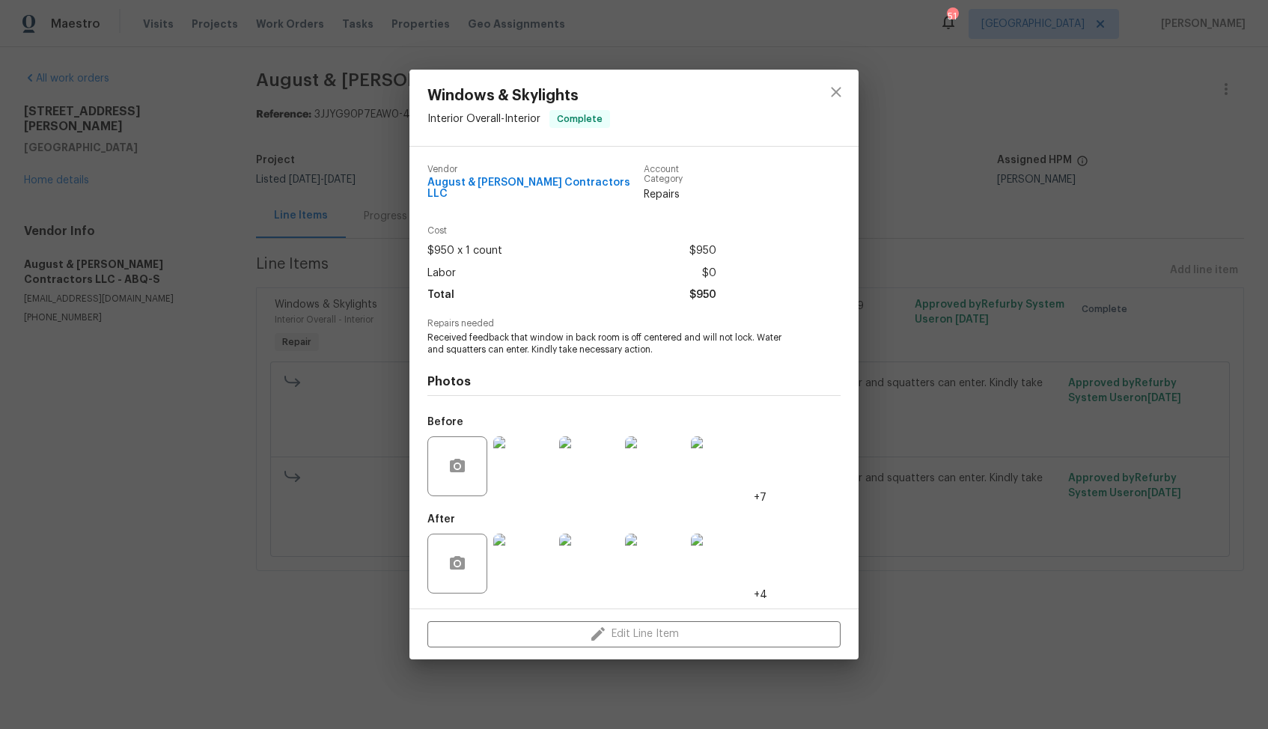
click at [958, 397] on div "Windows & Skylights Interior Overall - Interior Complete Vendor August & [PERSO…" at bounding box center [634, 364] width 1268 height 729
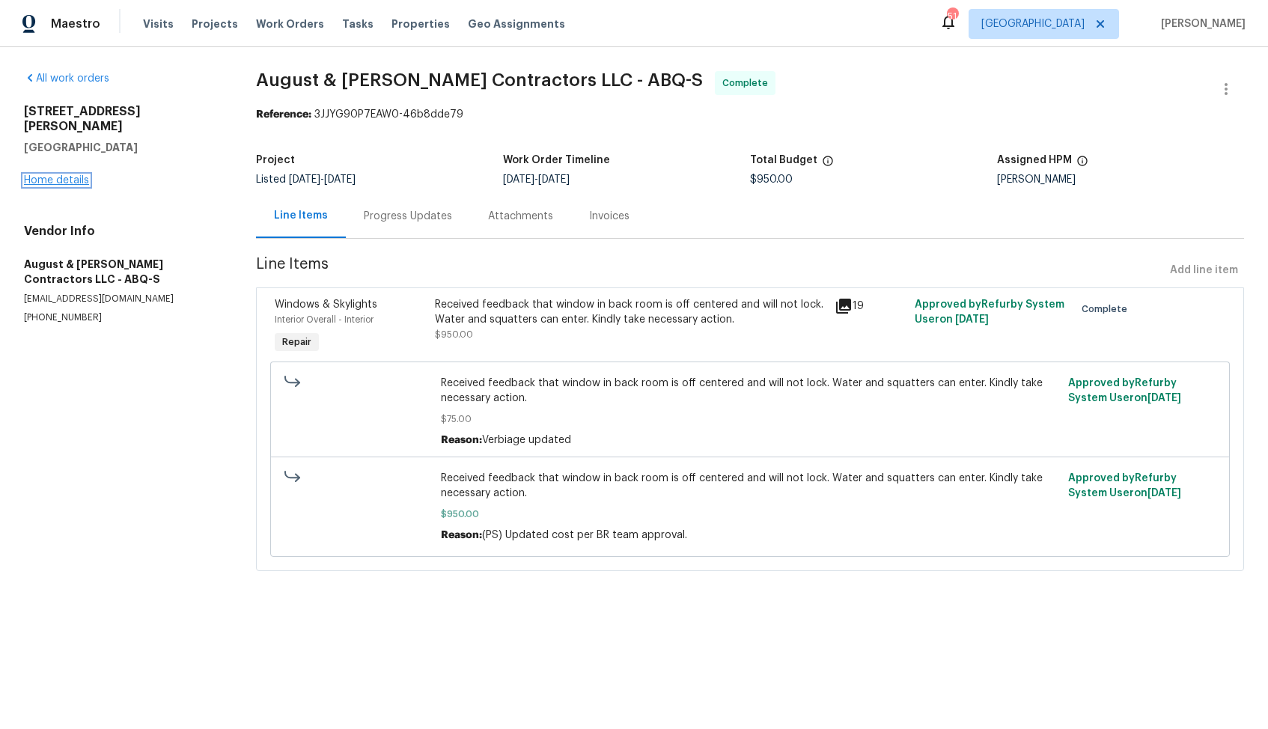
click at [47, 175] on link "Home details" at bounding box center [56, 180] width 65 height 10
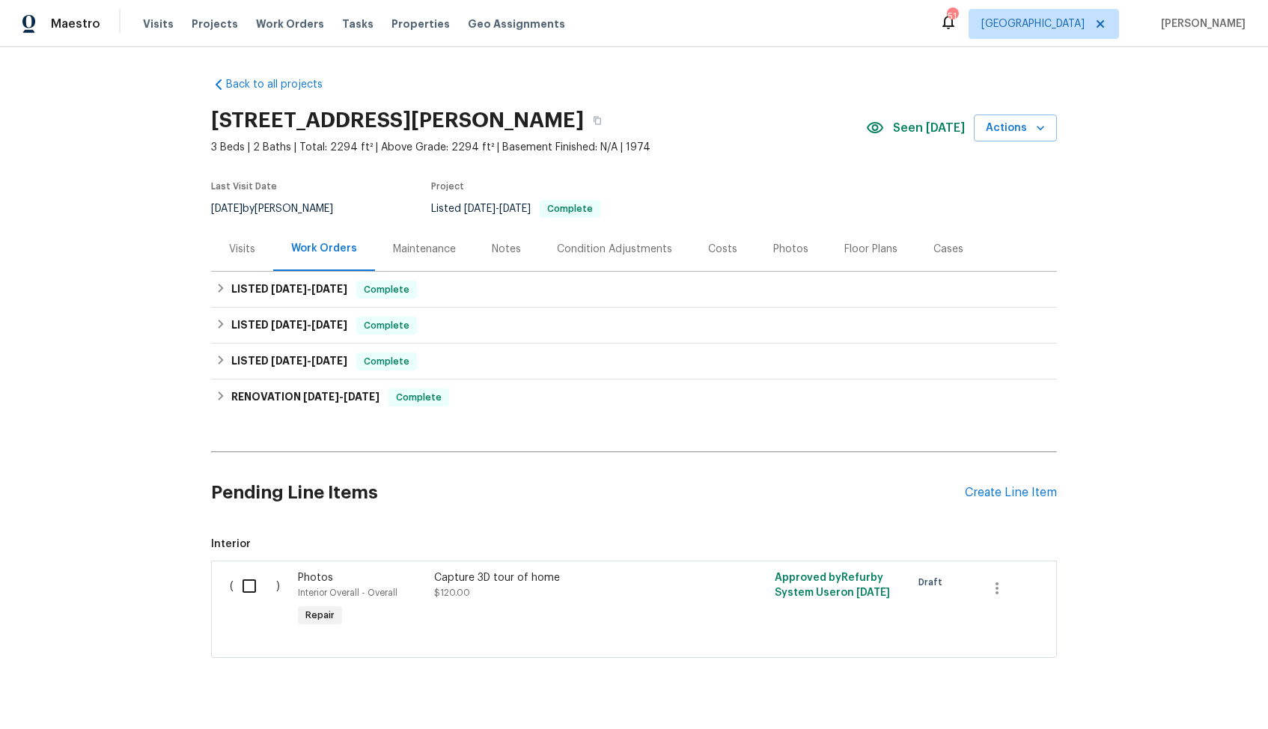
click at [943, 251] on div "Cases" at bounding box center [948, 249] width 30 height 15
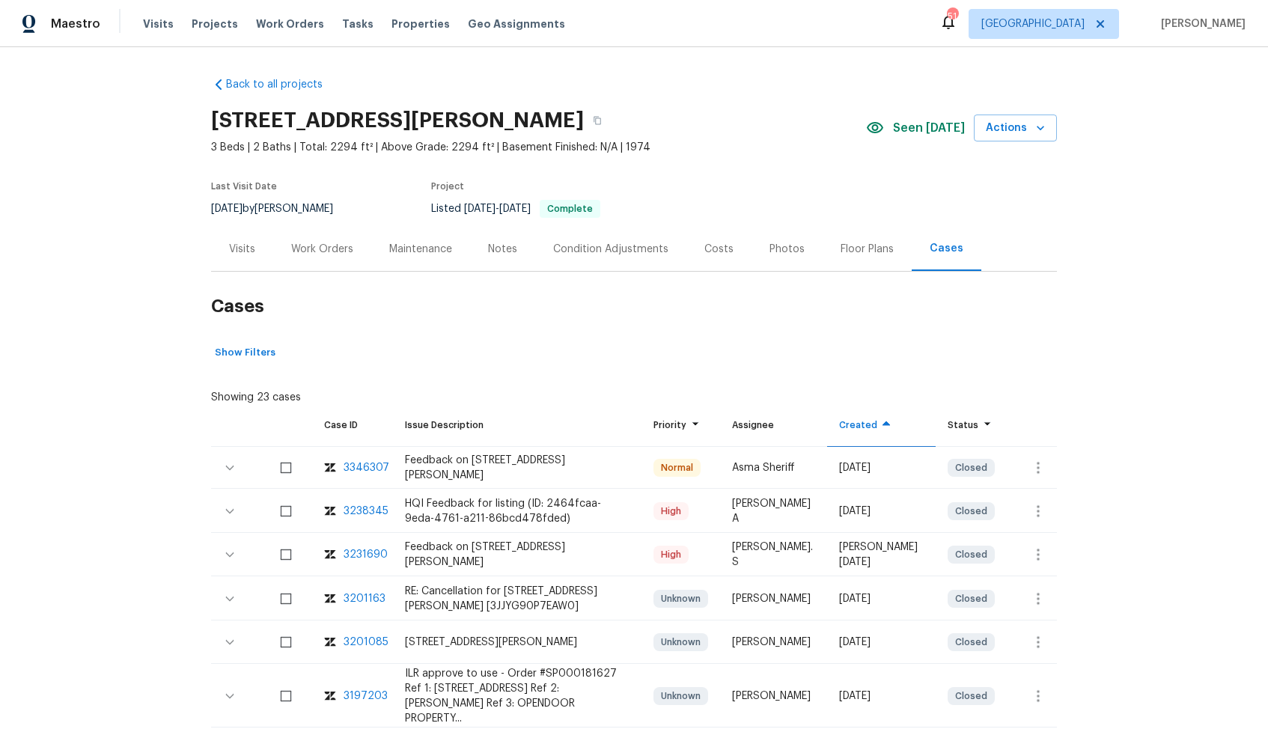
click at [343, 255] on div "Work Orders" at bounding box center [322, 249] width 62 height 15
